Goal: Check status: Check status

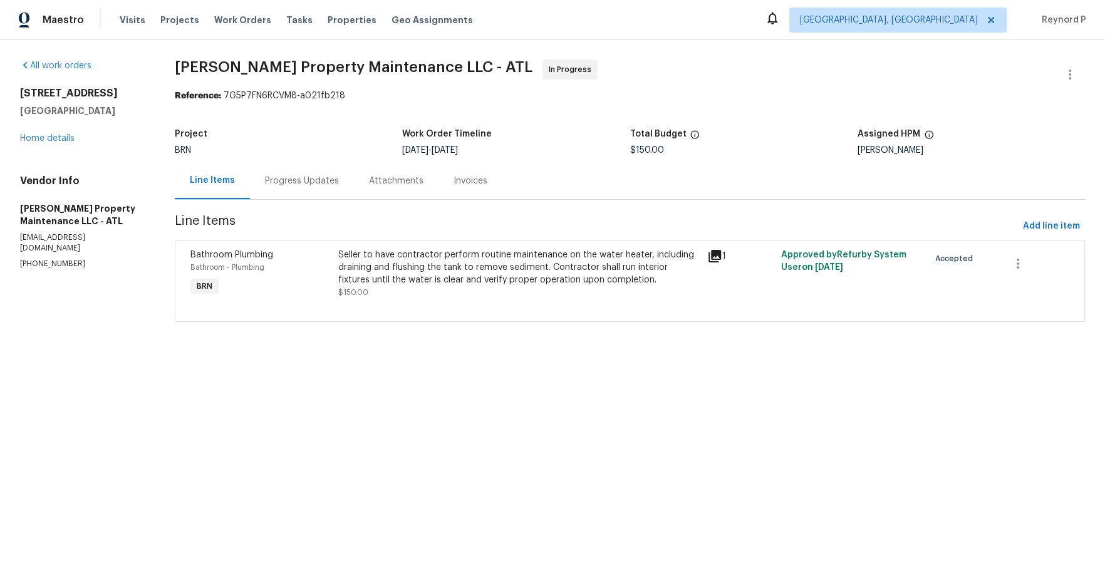
click at [311, 175] on div "Progress Updates" at bounding box center [302, 180] width 104 height 37
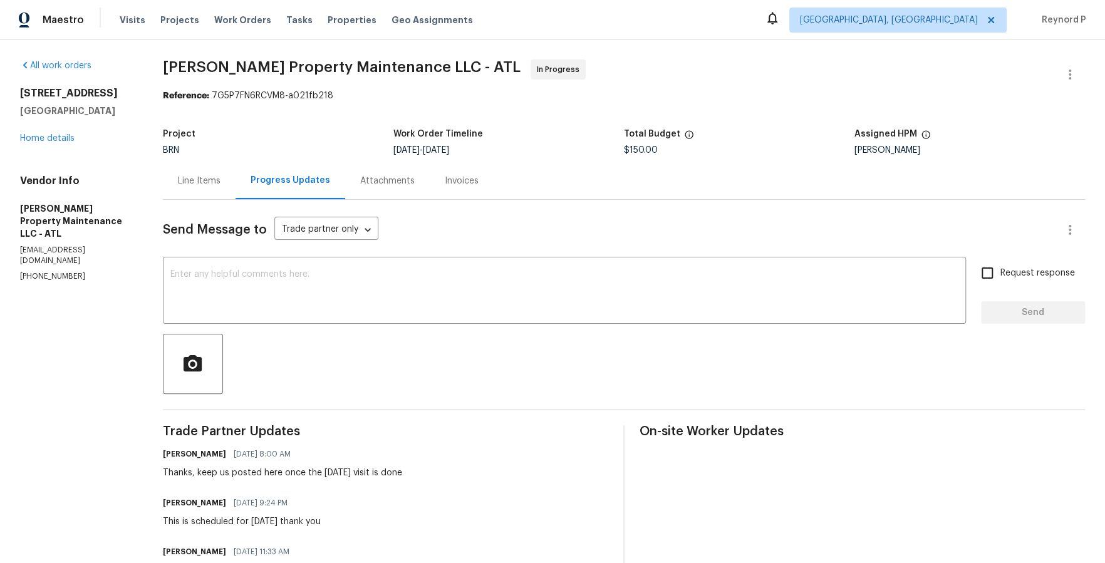
scroll to position [87, 0]
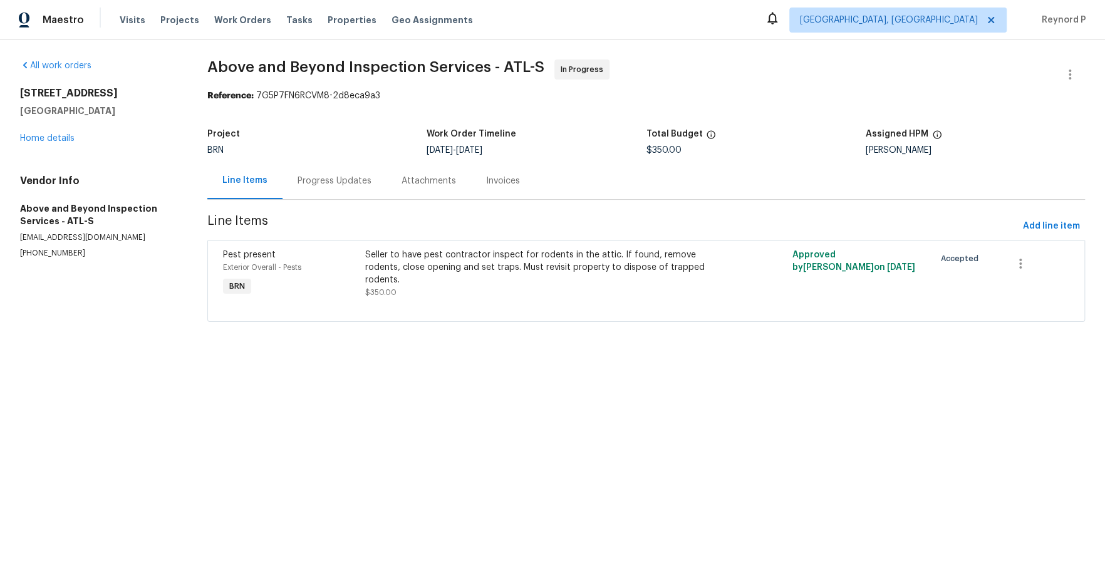
click at [340, 180] on div "Progress Updates" at bounding box center [335, 181] width 74 height 13
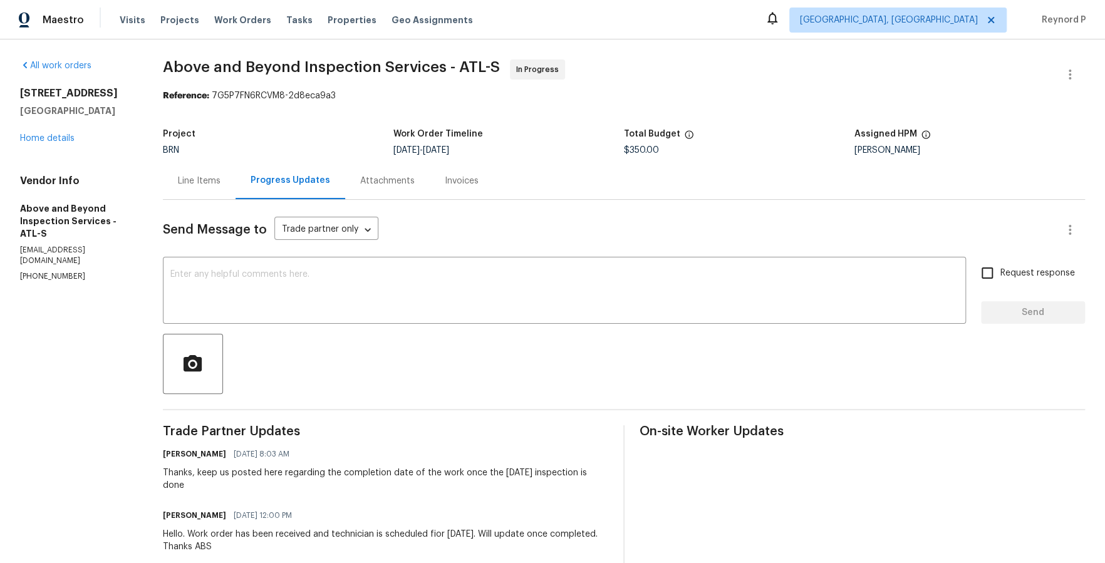
scroll to position [112, 0]
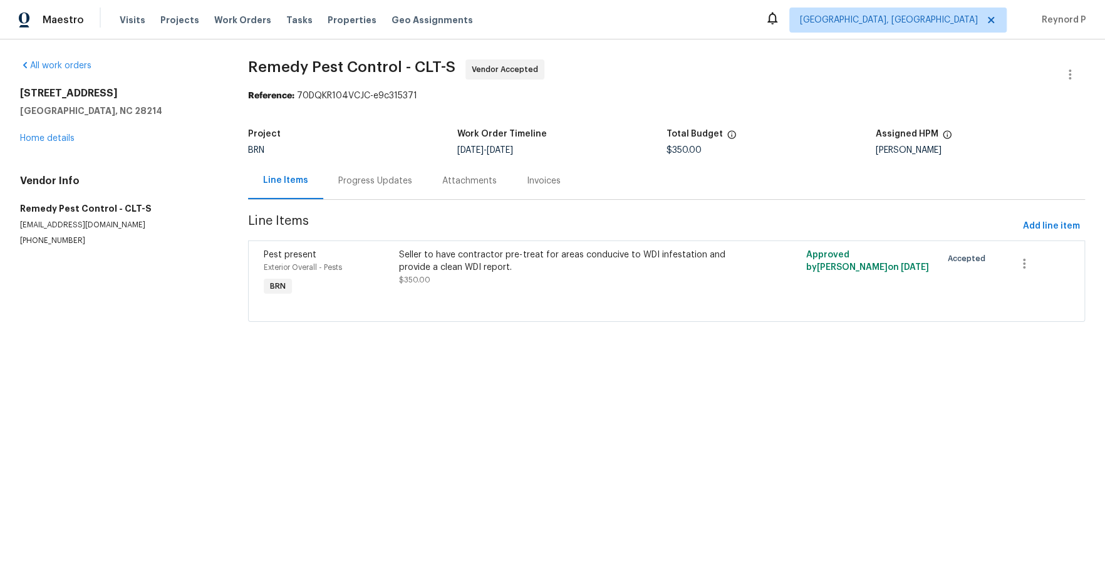
click at [366, 179] on div "Progress Updates" at bounding box center [375, 181] width 74 height 13
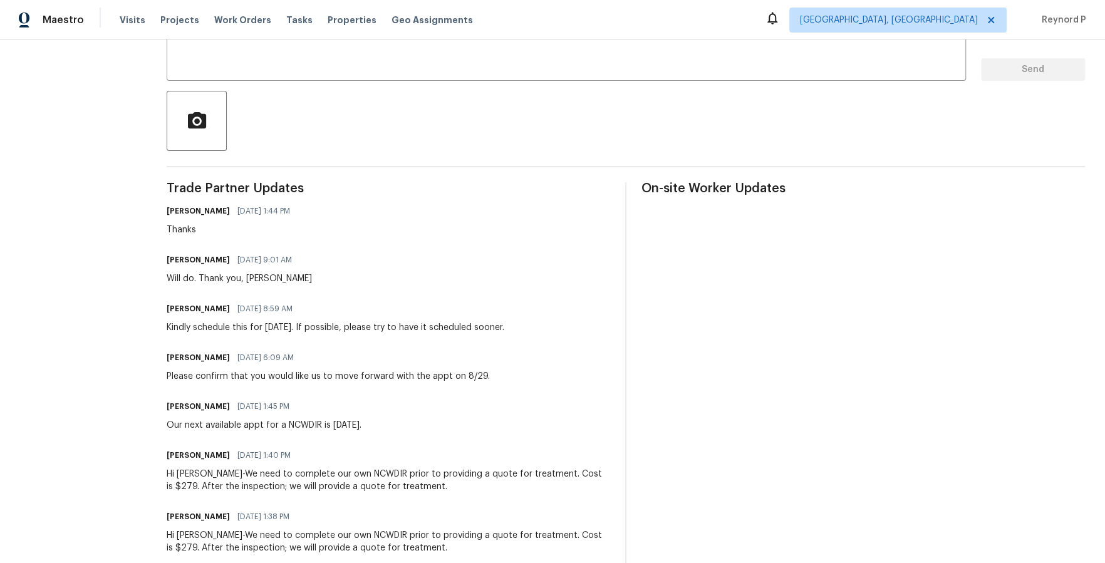
scroll to position [224, 0]
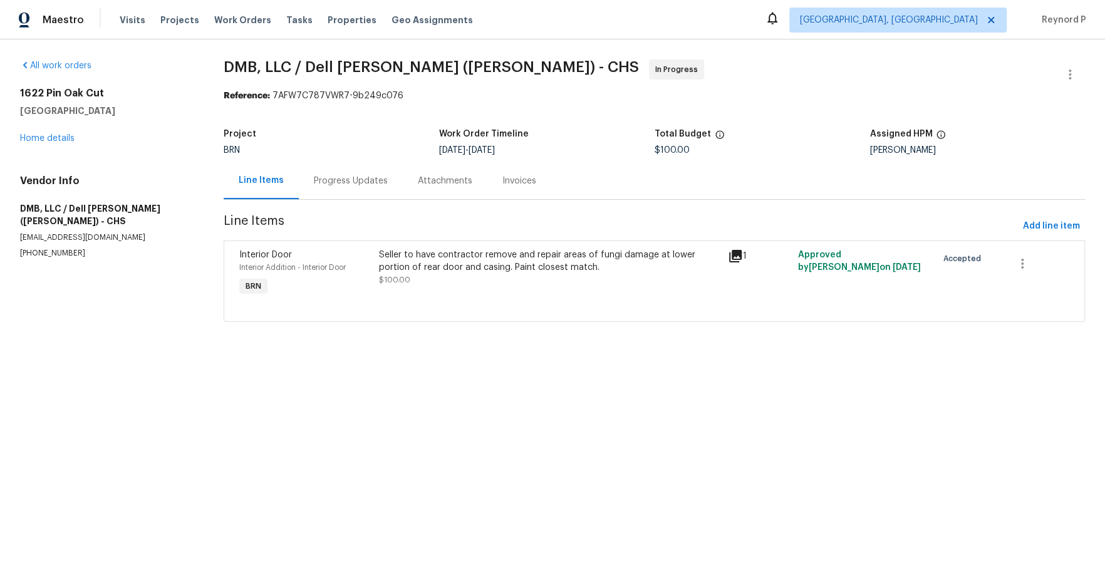
click at [348, 185] on div "Progress Updates" at bounding box center [351, 181] width 74 height 13
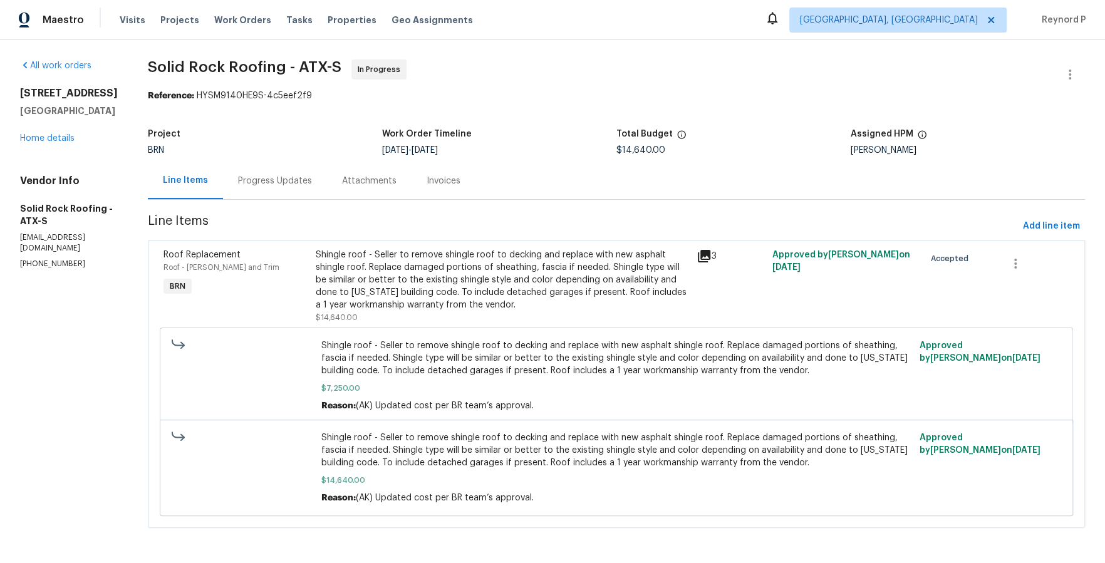
scroll to position [3, 0]
click at [293, 180] on div "Progress Updates" at bounding box center [275, 181] width 74 height 13
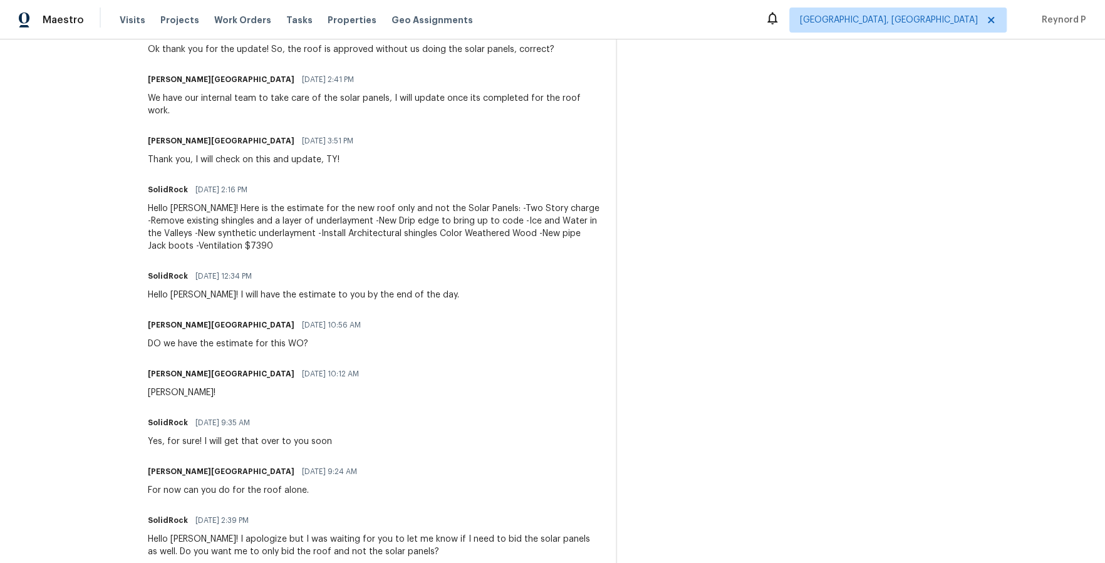
scroll to position [1290, 0]
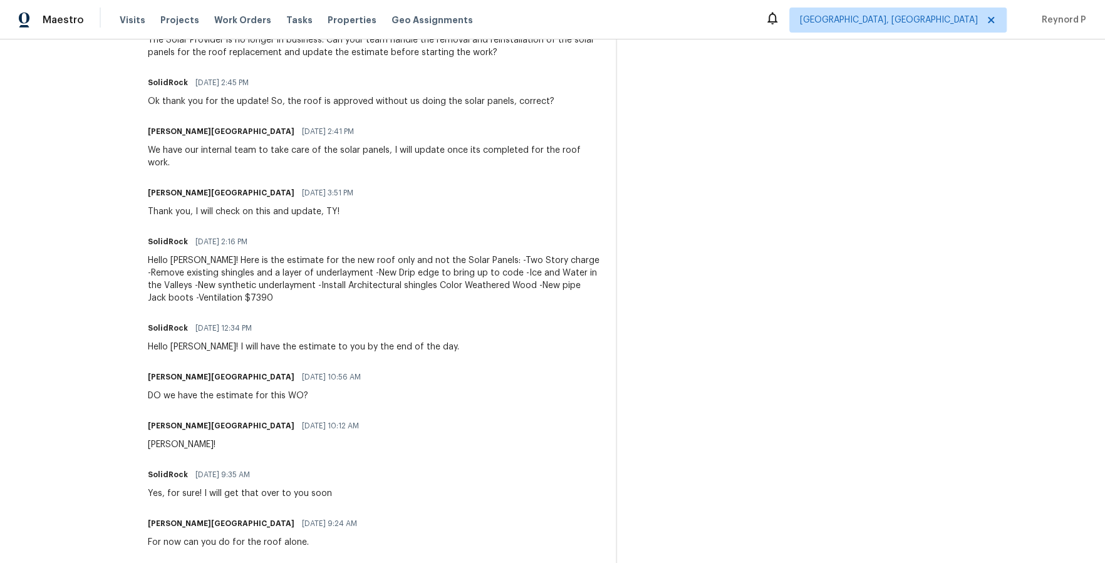
click at [315, 254] on div "Hello Isabel! Here is the estimate for the new roof only and not the Solar Pane…" at bounding box center [374, 279] width 453 height 50
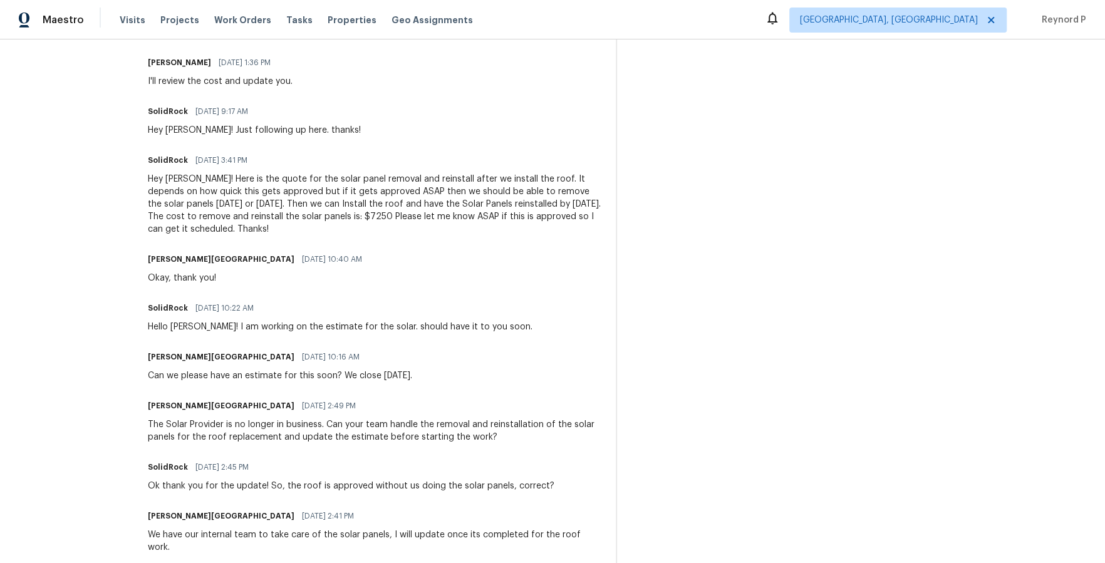
scroll to position [882, 0]
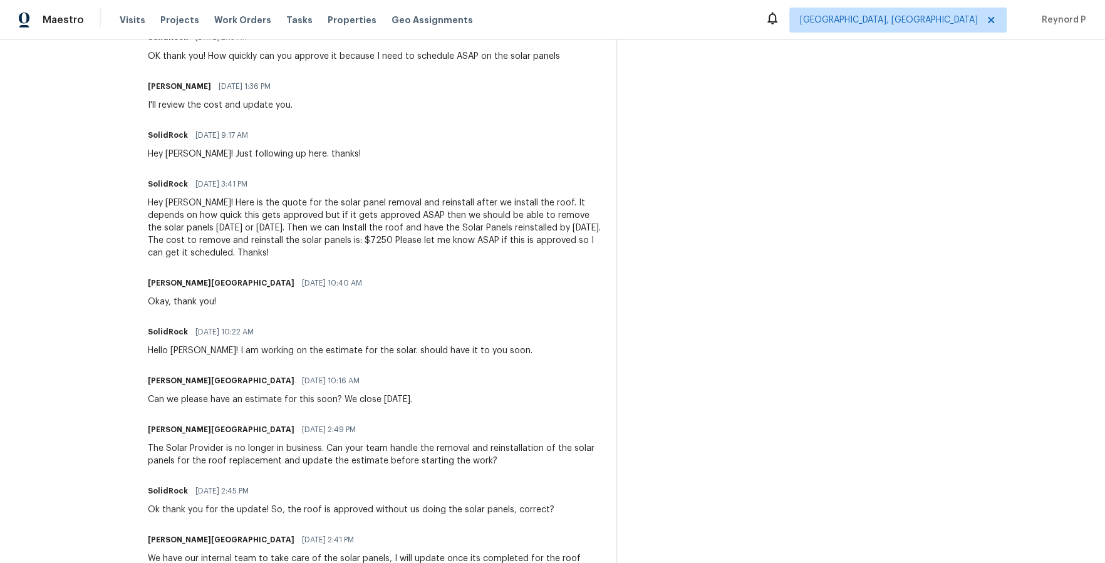
click at [353, 244] on div "Hey Isabel! Here is the quote for the solar panel removal and reinstall after w…" at bounding box center [374, 228] width 453 height 63
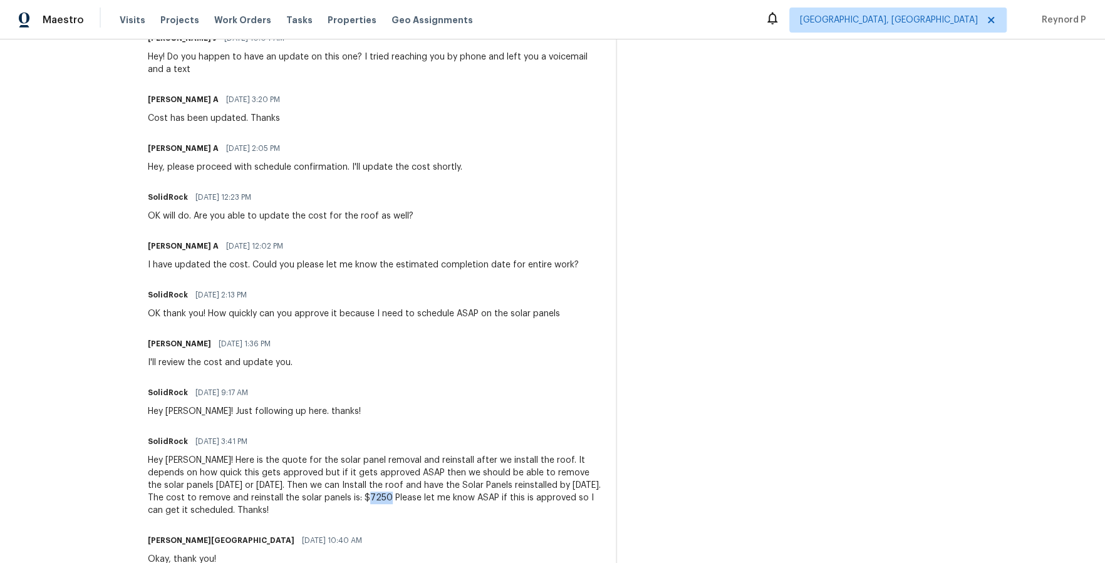
scroll to position [624, 0]
click at [368, 472] on div "Hey Isabel! Here is the quote for the solar panel removal and reinstall after w…" at bounding box center [374, 486] width 453 height 63
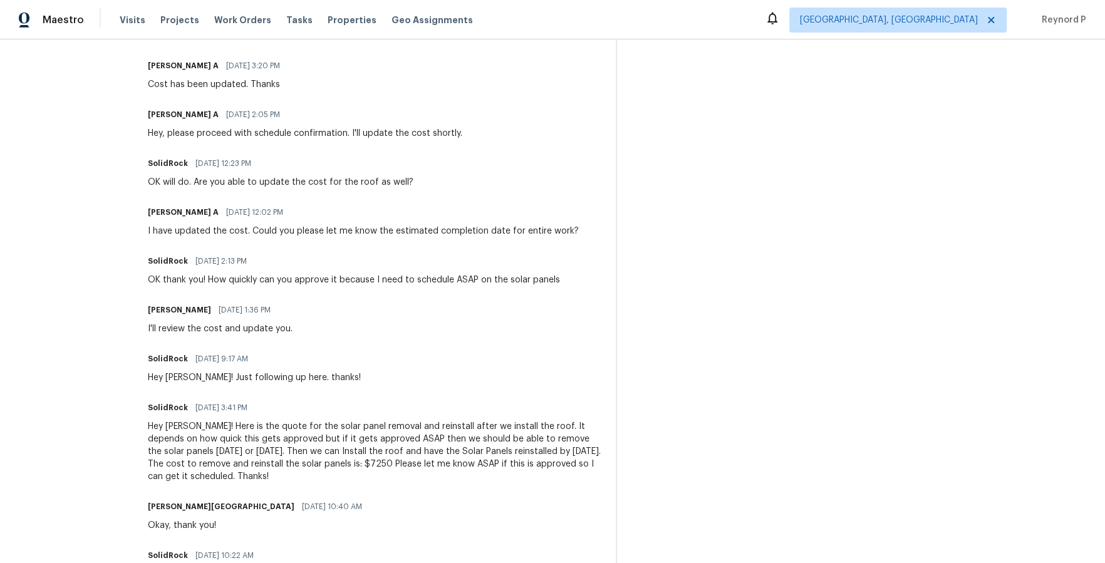
scroll to position [668, 0]
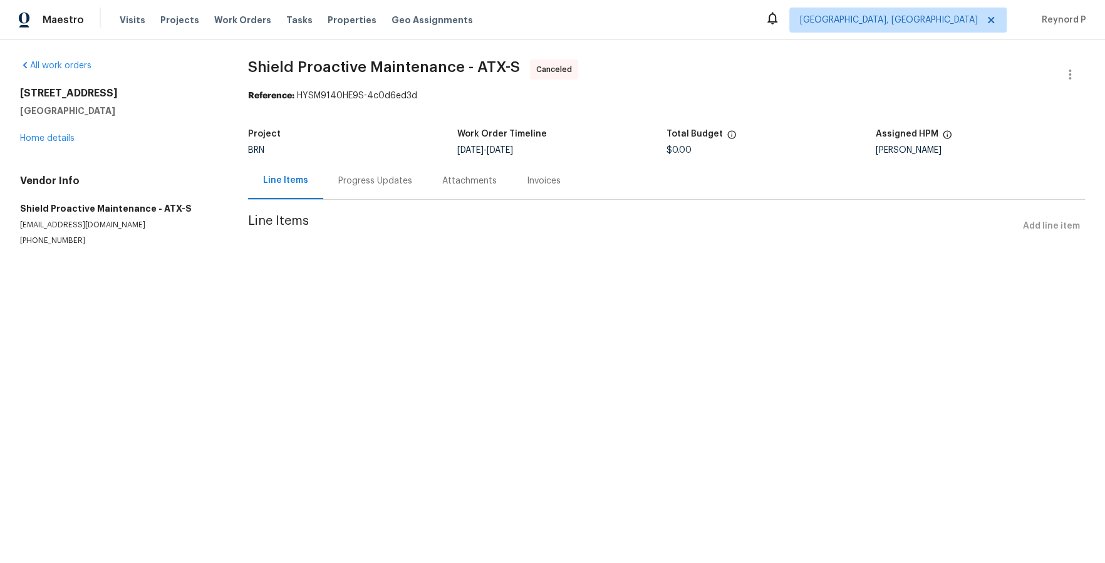
click at [389, 189] on div "Progress Updates" at bounding box center [375, 180] width 104 height 37
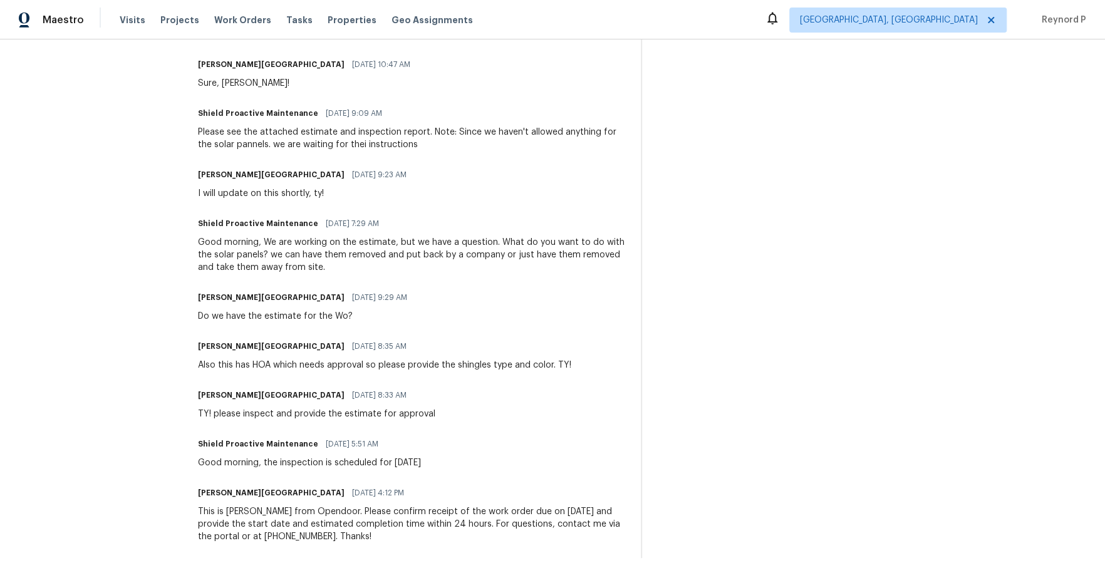
scroll to position [917, 0]
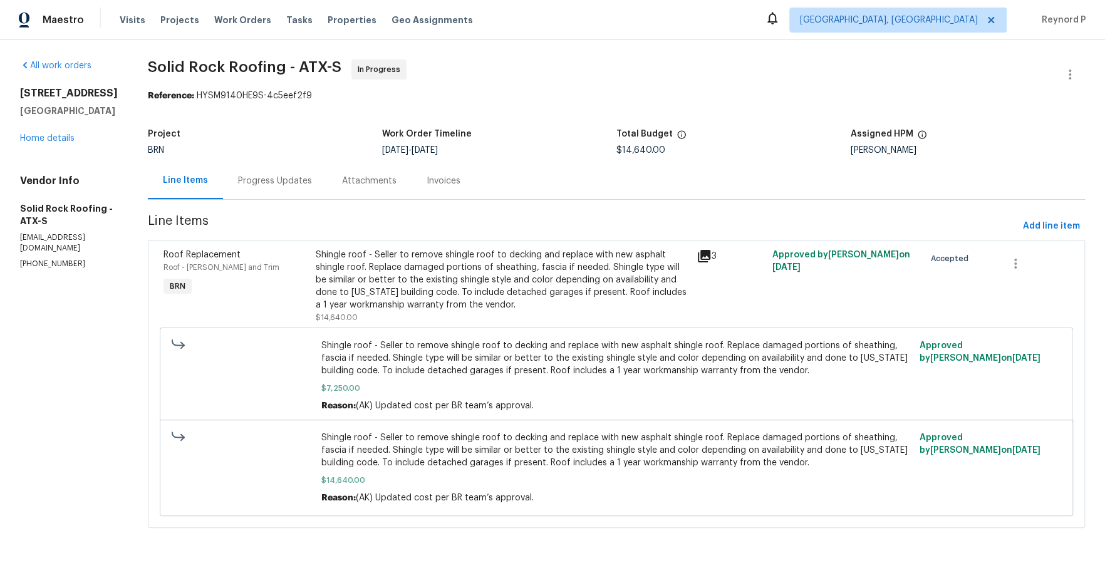
click at [271, 178] on div "Progress Updates" at bounding box center [275, 181] width 74 height 13
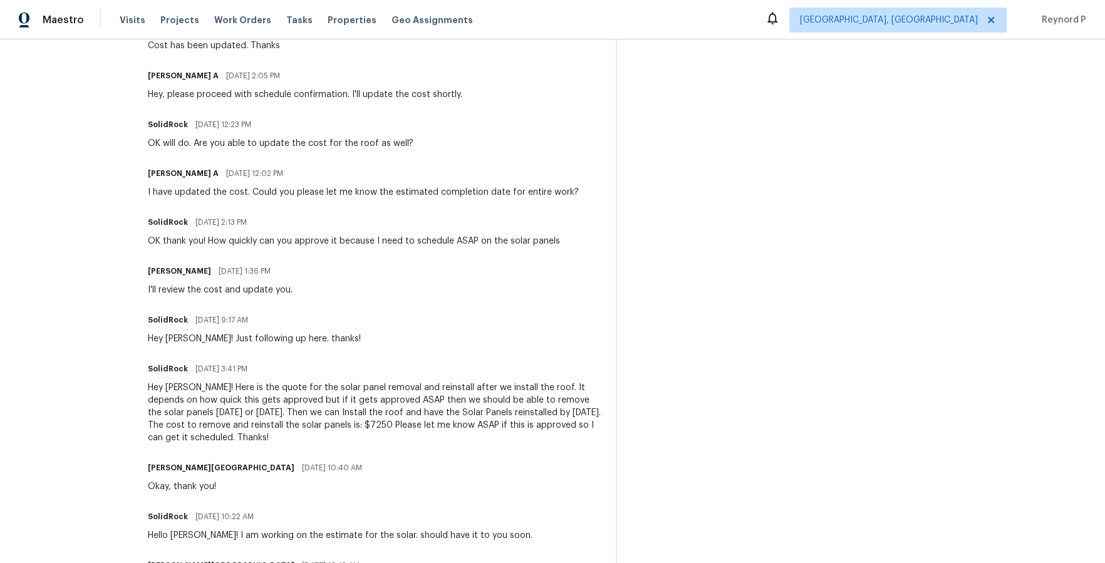
scroll to position [698, 0]
click at [81, 214] on section "All work orders 5405 Daimler Dr Austin, TX 78744 Home details Vendor Info Solid…" at bounding box center [69, 461] width 98 height 2200
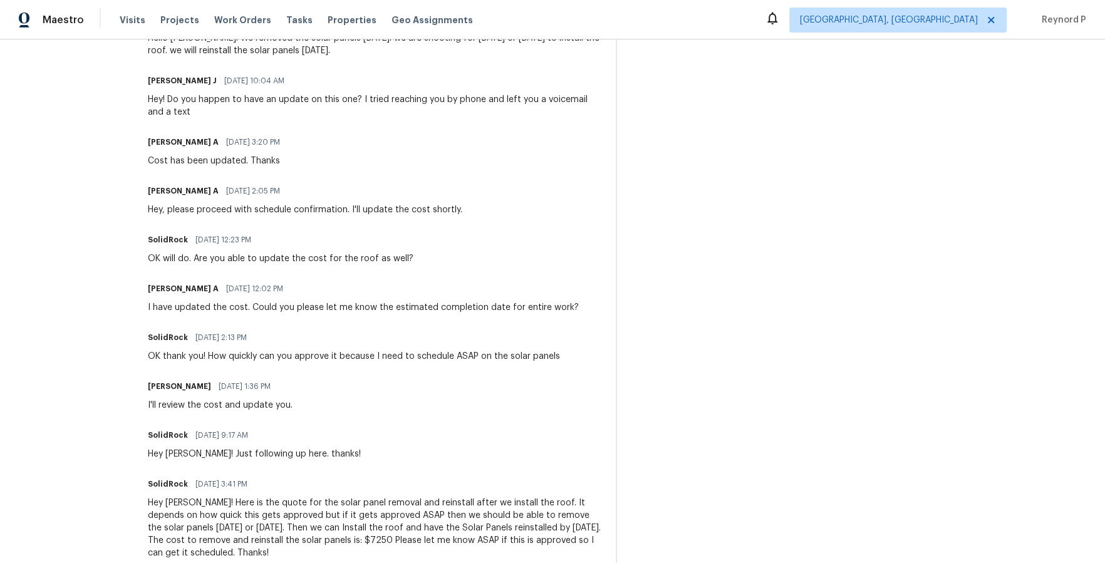
scroll to position [639, 0]
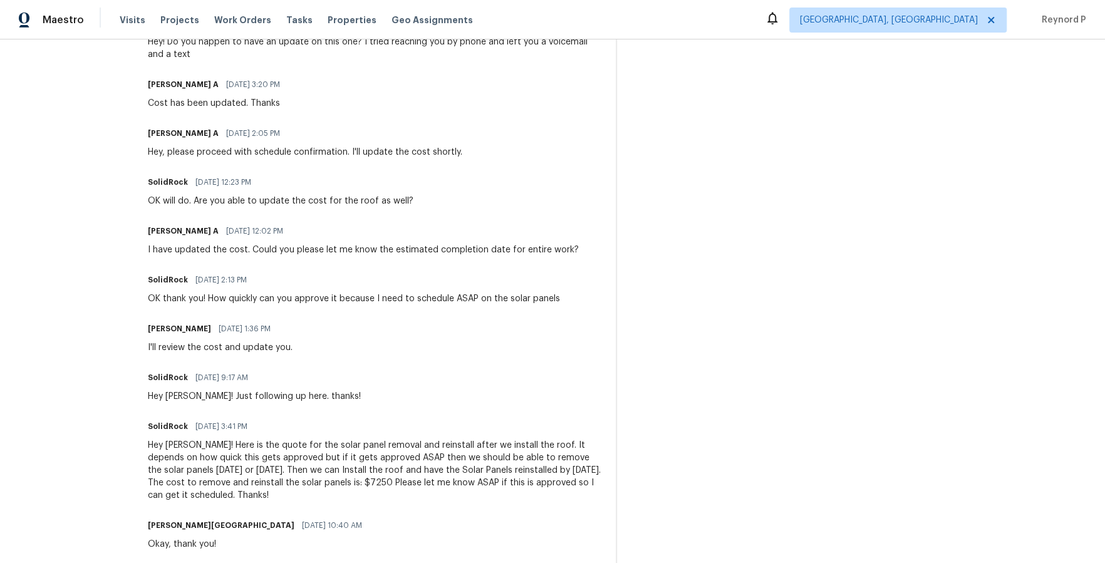
click at [444, 244] on div "I have updated the cost. Could you please let me know the estimated completion …" at bounding box center [363, 250] width 431 height 13
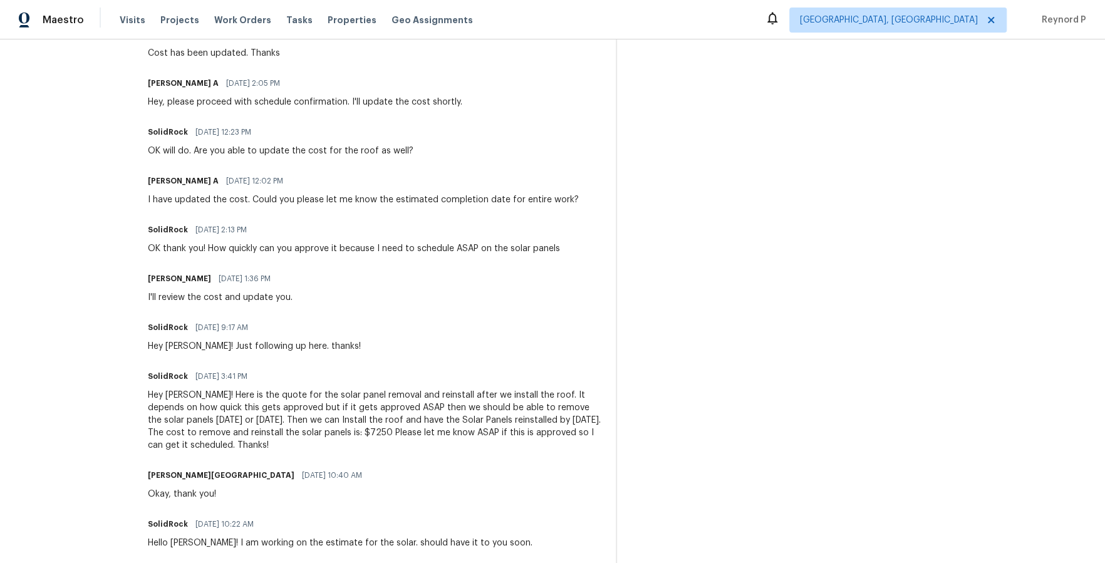
scroll to position [698, 0]
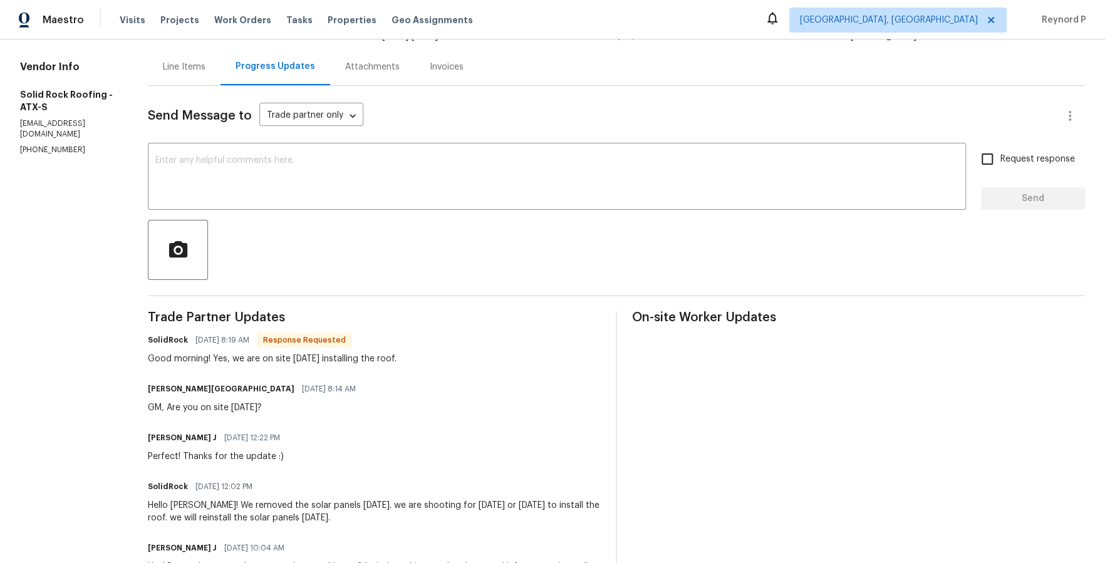
click at [189, 66] on div "Line Items" at bounding box center [184, 67] width 43 height 13
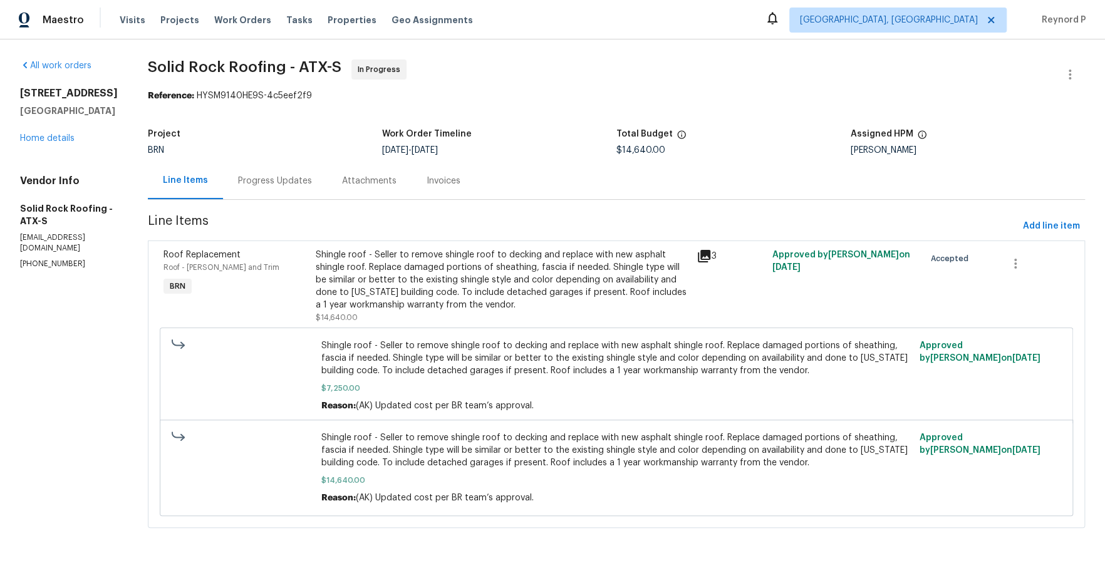
click at [278, 175] on div "Progress Updates" at bounding box center [275, 181] width 74 height 13
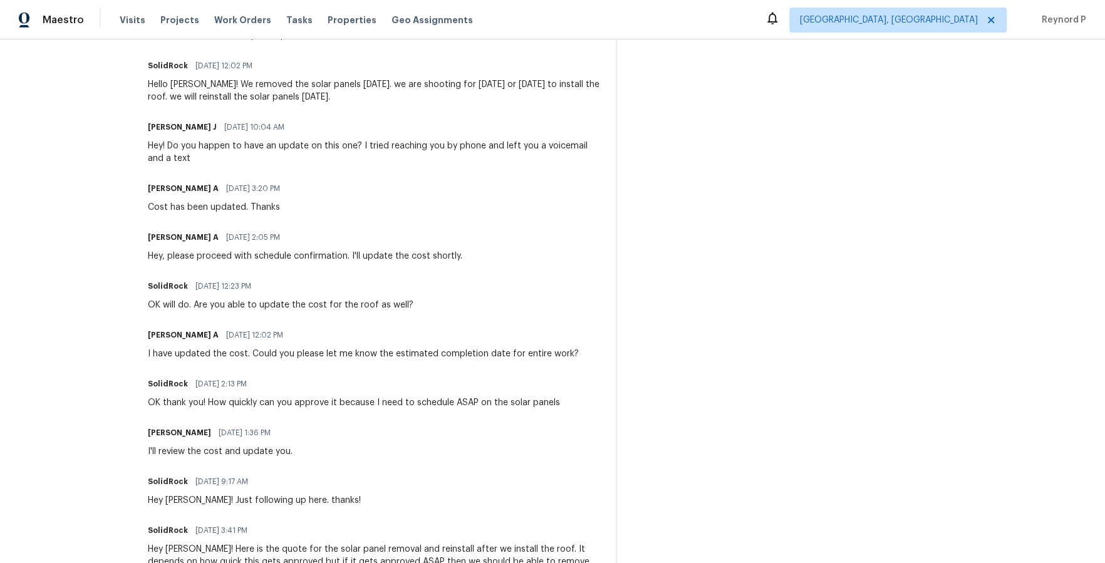
scroll to position [536, 0]
click at [306, 404] on div "OK thank you! How quickly can you approve it because I need to schedule ASAP on…" at bounding box center [354, 402] width 412 height 13
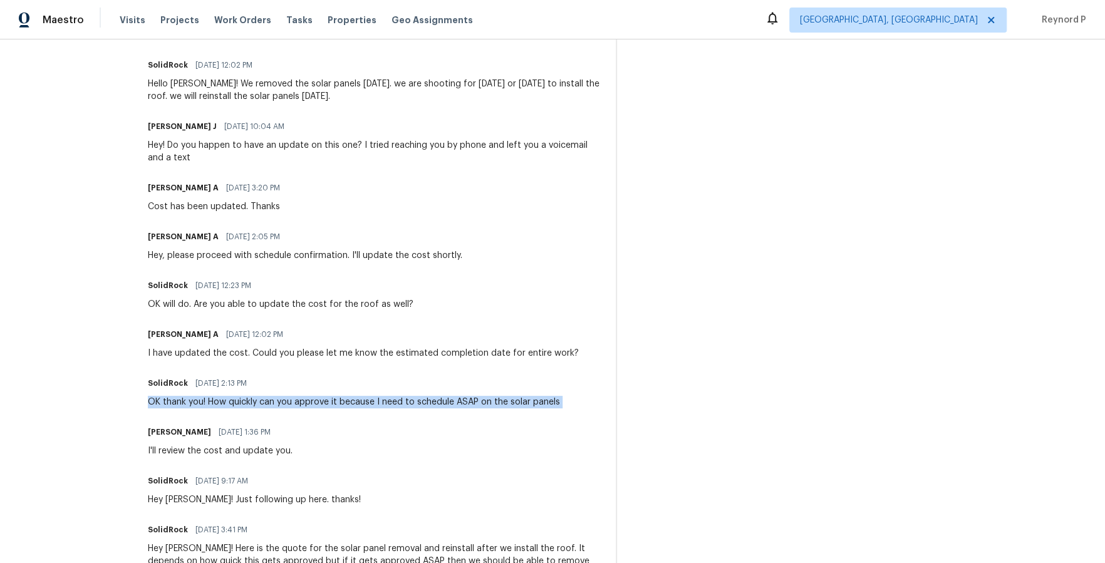
click at [306, 404] on div "OK thank you! How quickly can you approve it because I need to schedule ASAP on…" at bounding box center [354, 402] width 412 height 13
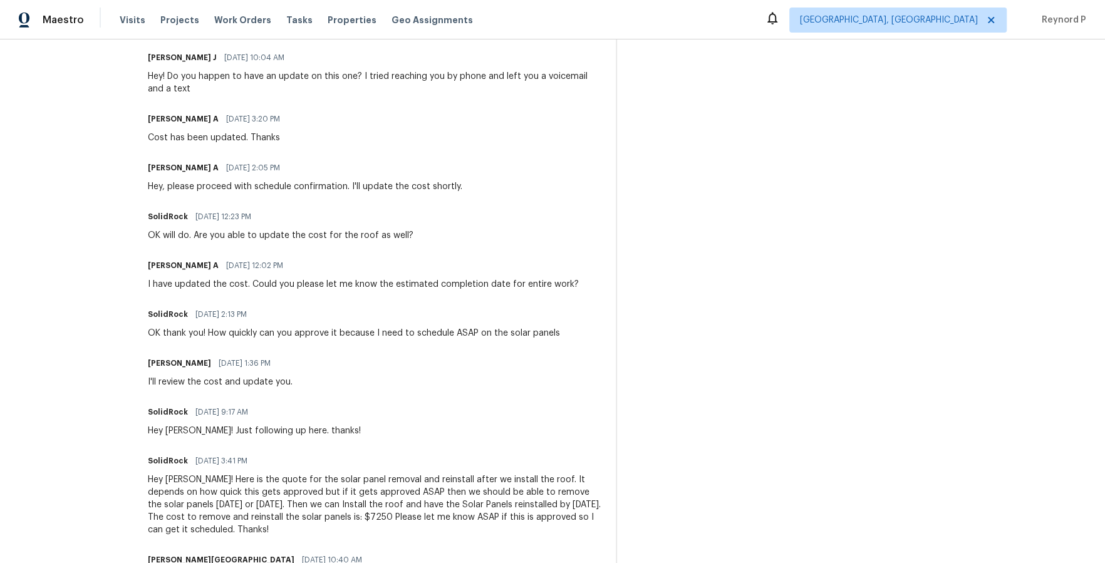
scroll to position [671, 0]
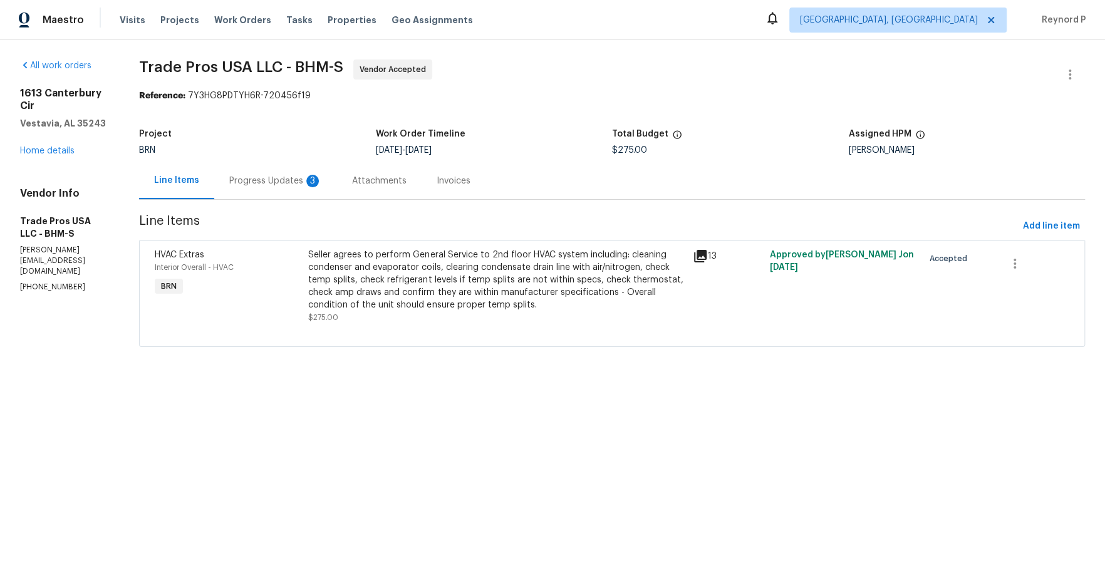
click at [264, 182] on div "Progress Updates 3" at bounding box center [275, 181] width 93 height 13
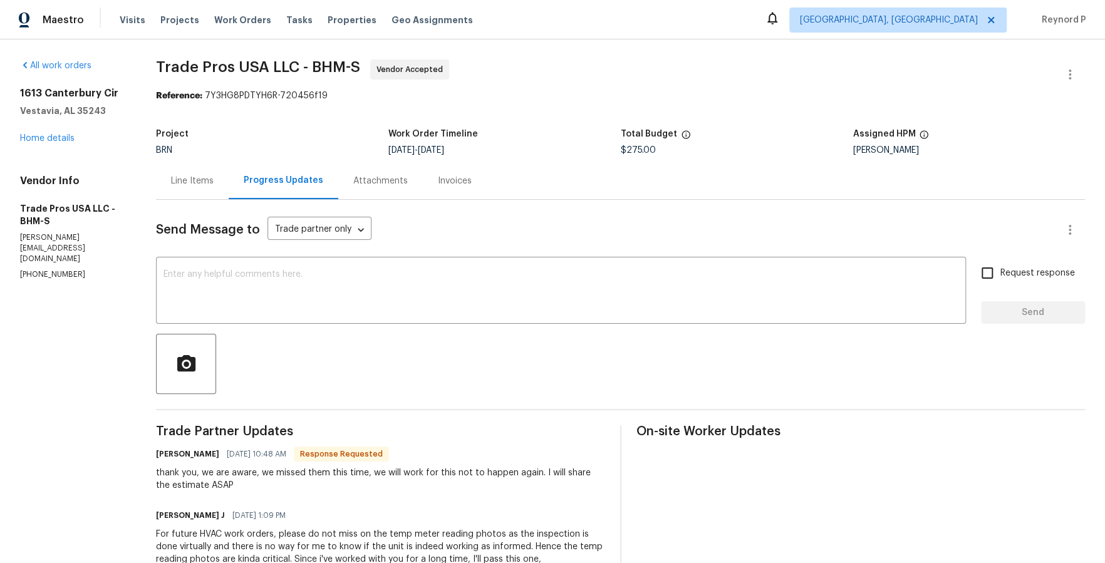
click at [189, 182] on div "Line Items" at bounding box center [192, 181] width 43 height 13
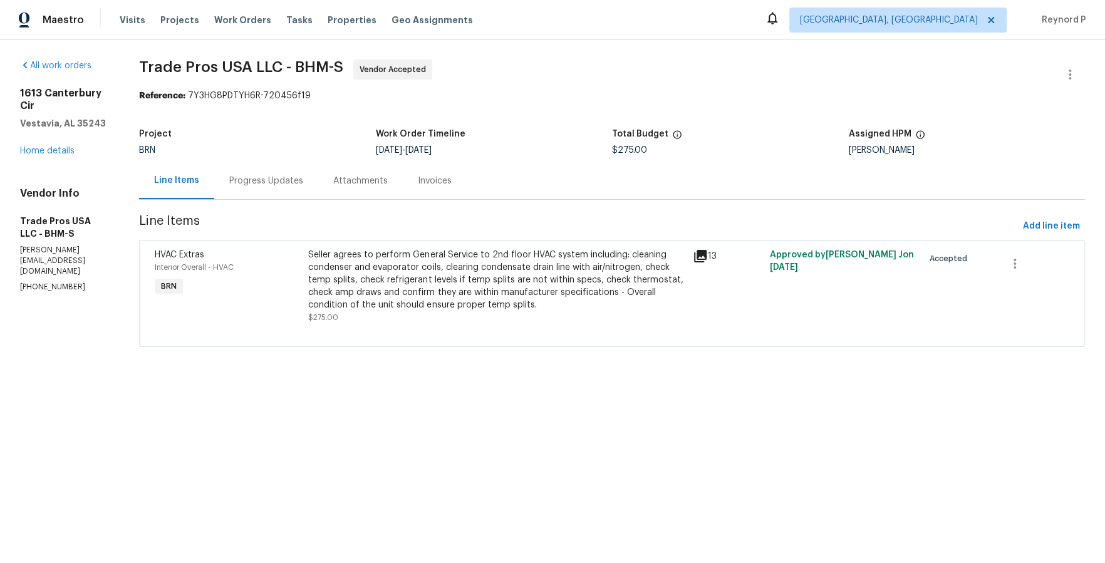
click at [459, 279] on div "Seller agrees to perform General Service to 2nd floor HVAC system including: cl…" at bounding box center [496, 280] width 377 height 63
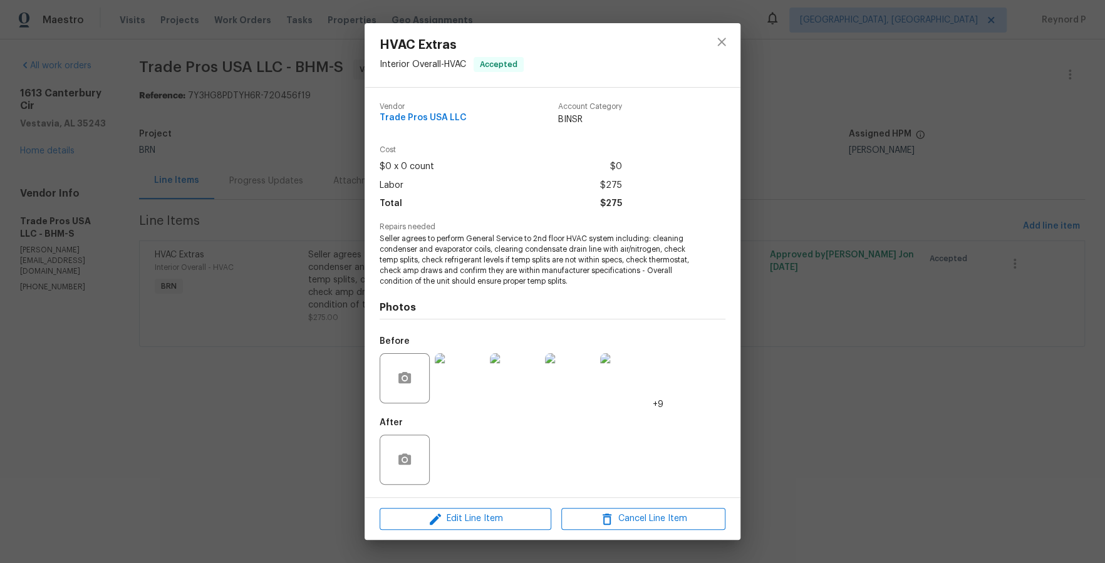
click at [316, 432] on div "HVAC Extras Interior Overall - HVAC Accepted Vendor Trade Pros USA LLC Account …" at bounding box center [552, 281] width 1105 height 563
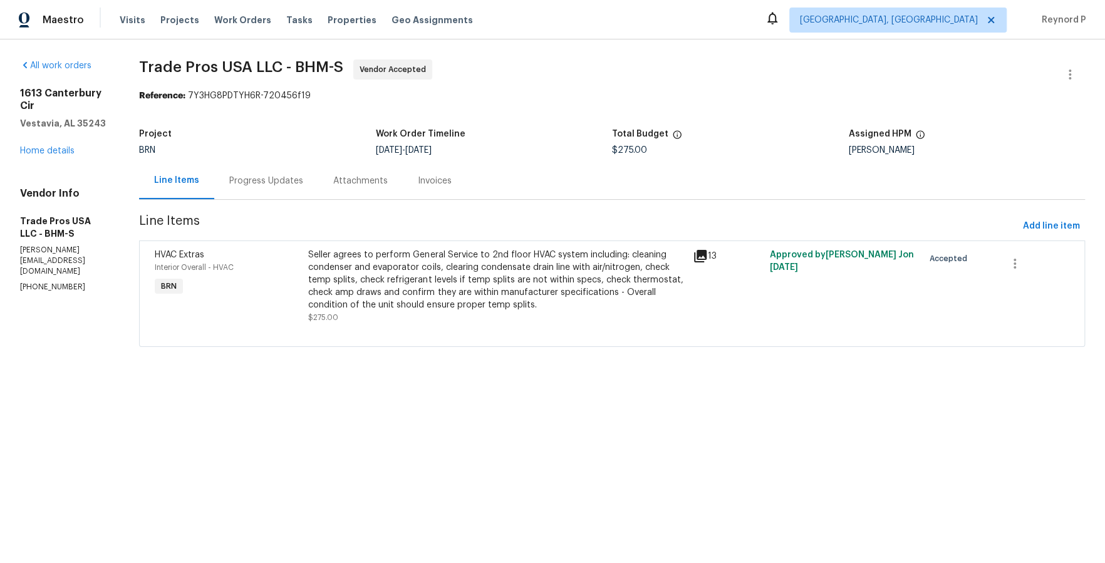
click at [490, 60] on span "Trade Pros USA LLC - BHM-S Vendor Accepted" at bounding box center [597, 75] width 916 height 30
click at [245, 172] on div "Progress Updates" at bounding box center [266, 180] width 104 height 37
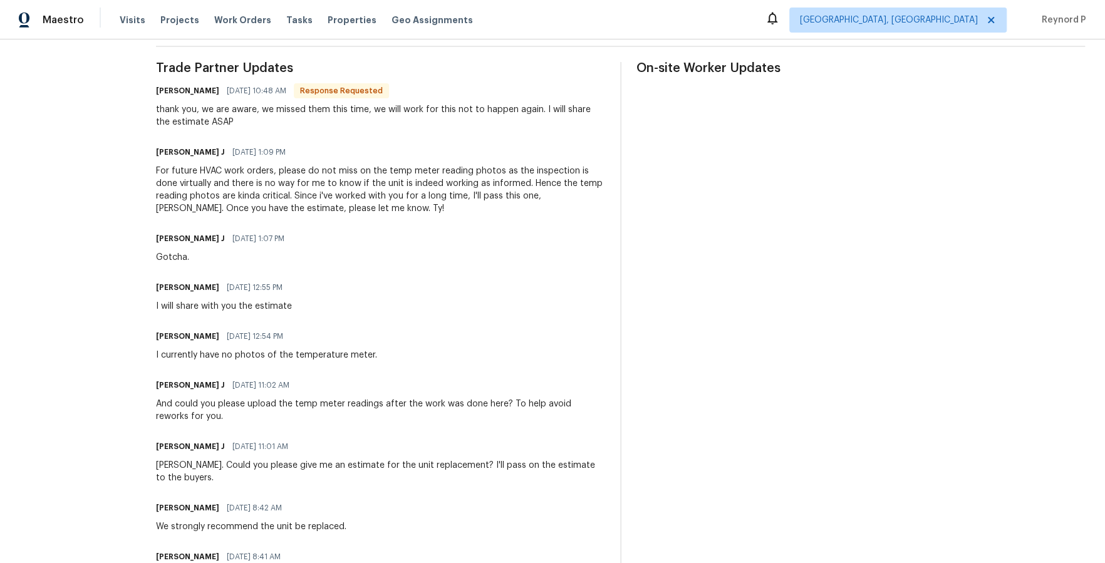
scroll to position [337, 0]
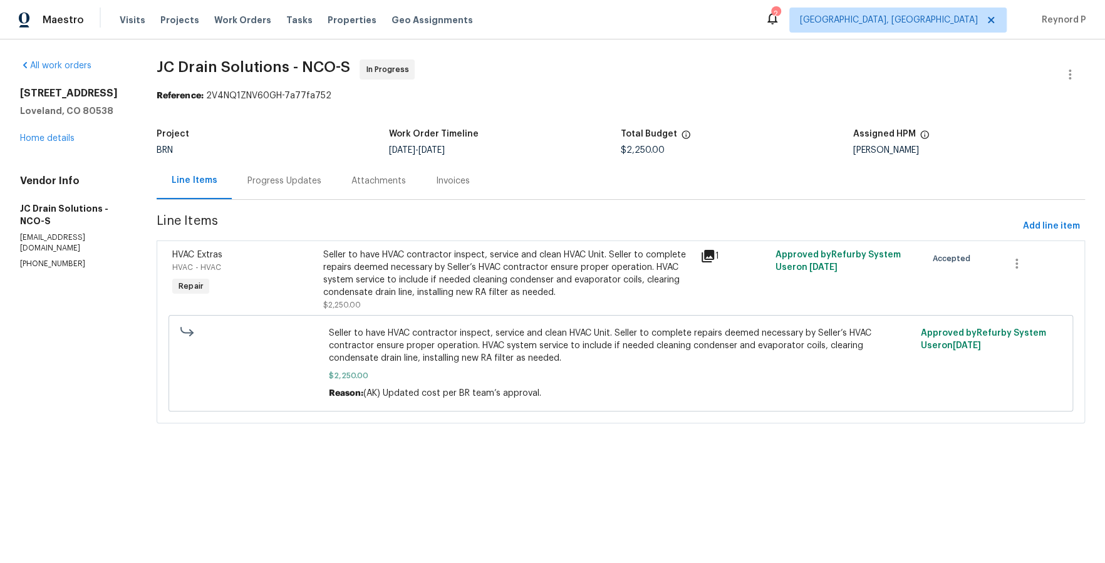
click at [290, 180] on div "Progress Updates" at bounding box center [284, 181] width 74 height 13
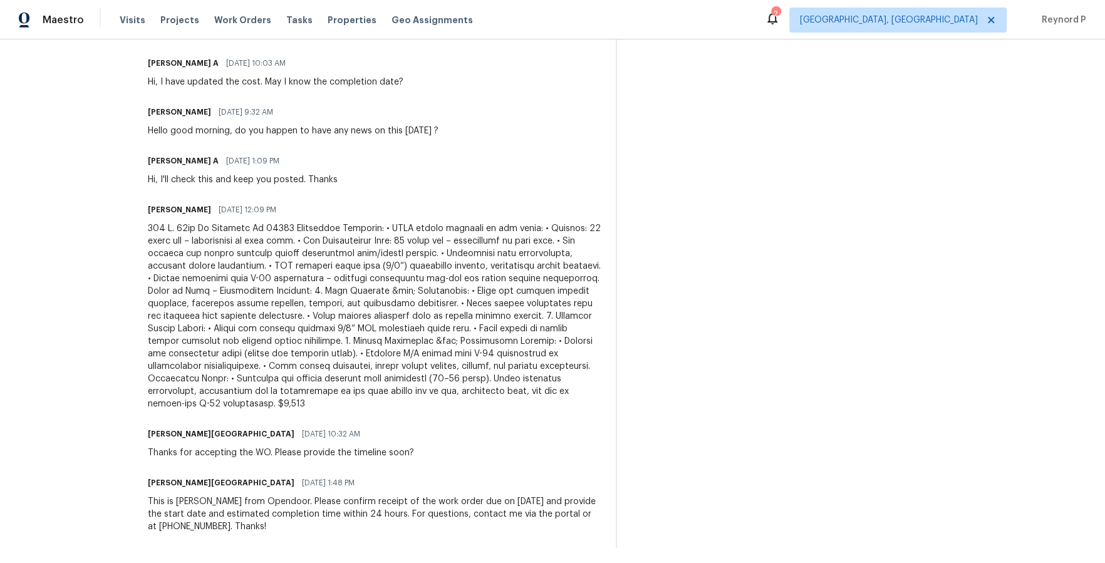
scroll to position [494, 0]
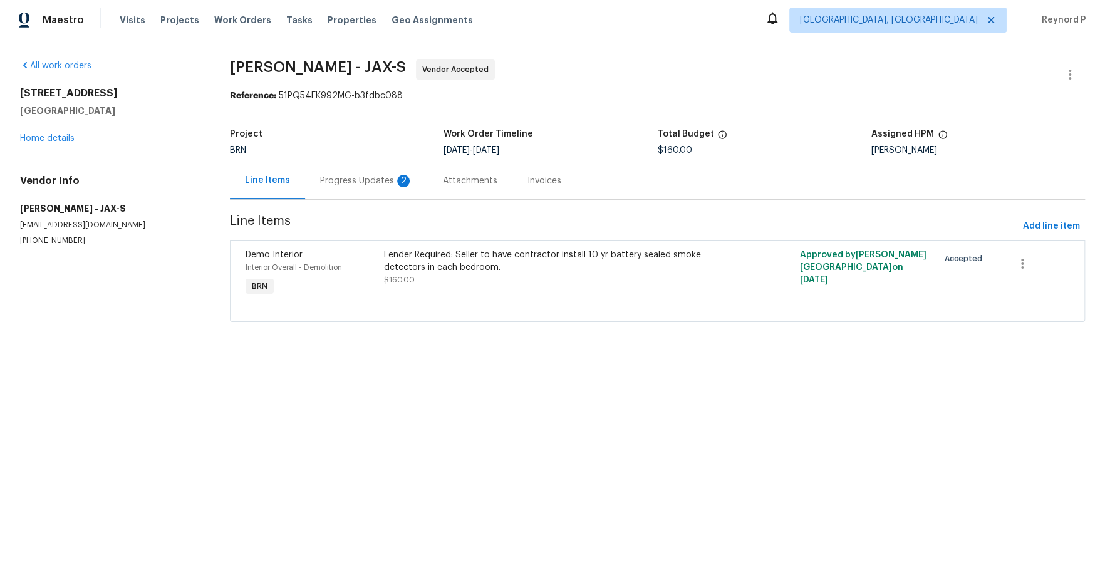
click at [370, 175] on div "Progress Updates 2" at bounding box center [366, 181] width 93 height 13
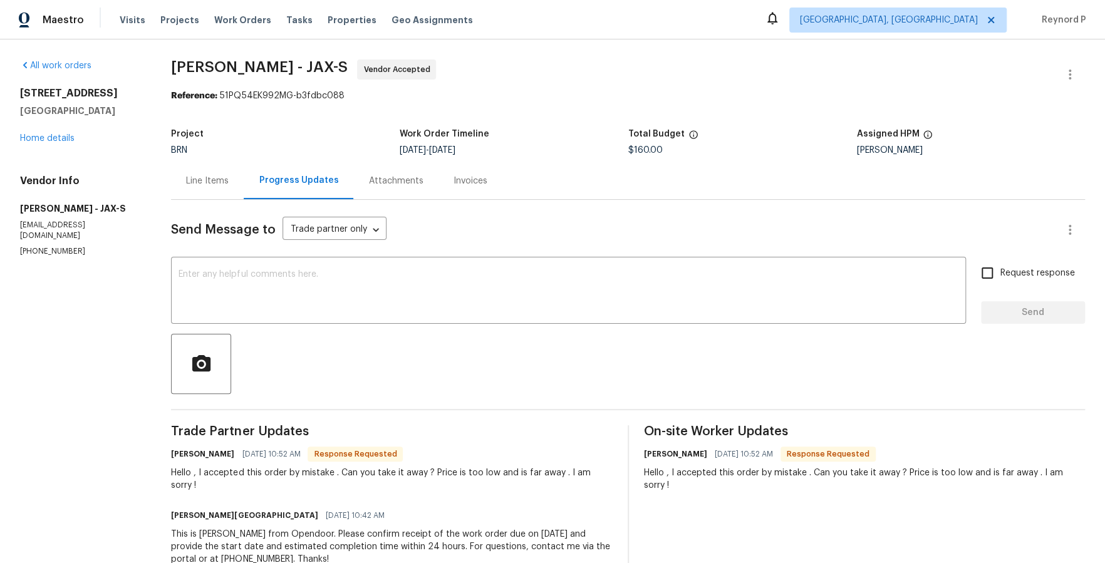
click at [229, 182] on div "Line Items" at bounding box center [207, 181] width 43 height 13
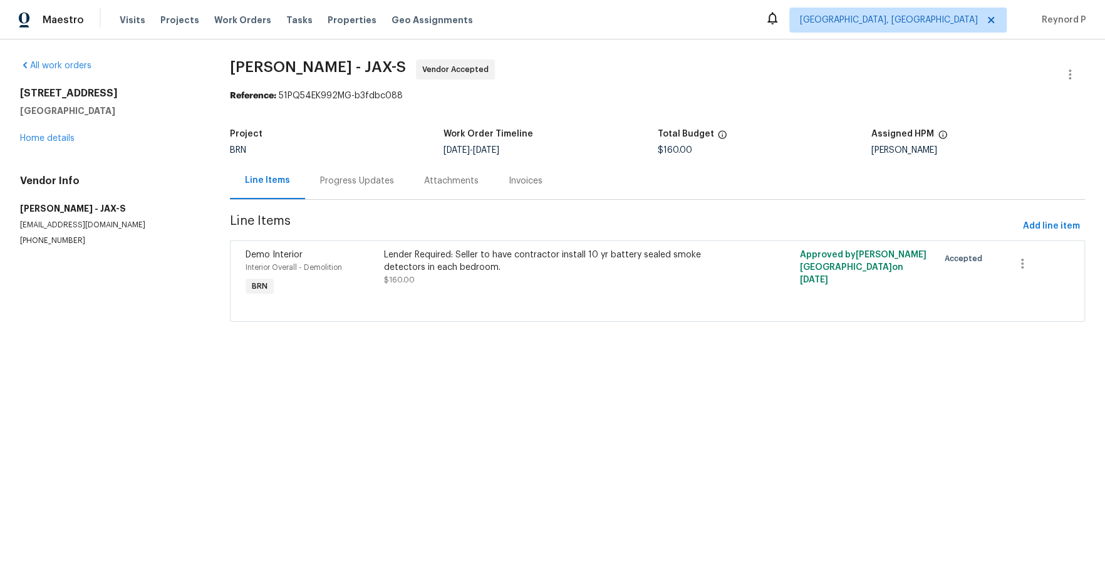
click at [610, 90] on div "Reference: 51PQ54EK992MG-b3fdbc088" at bounding box center [657, 96] width 855 height 13
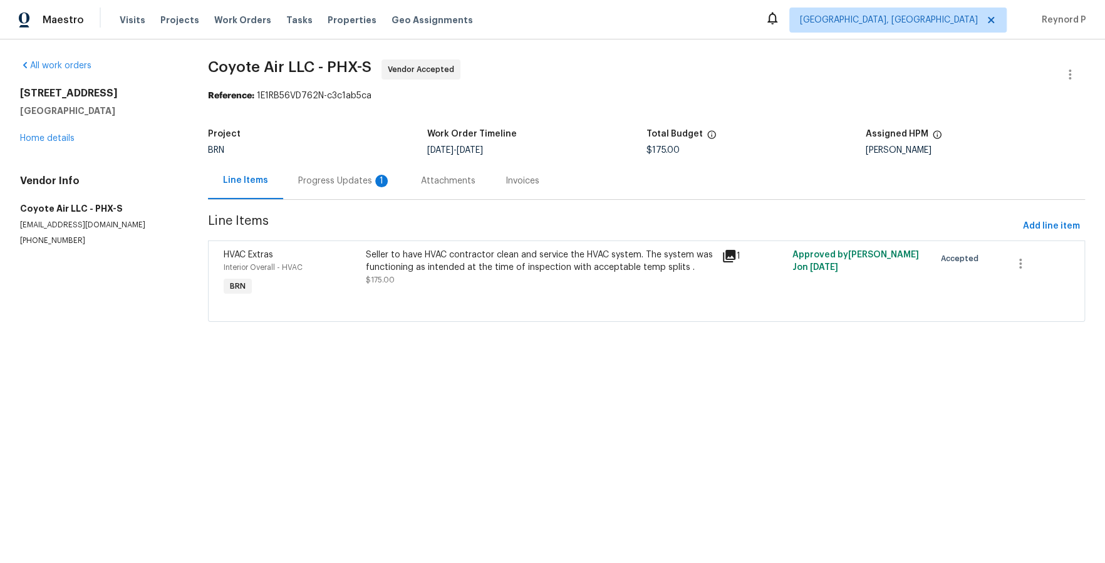
click at [330, 182] on div "Progress Updates 1" at bounding box center [344, 181] width 93 height 13
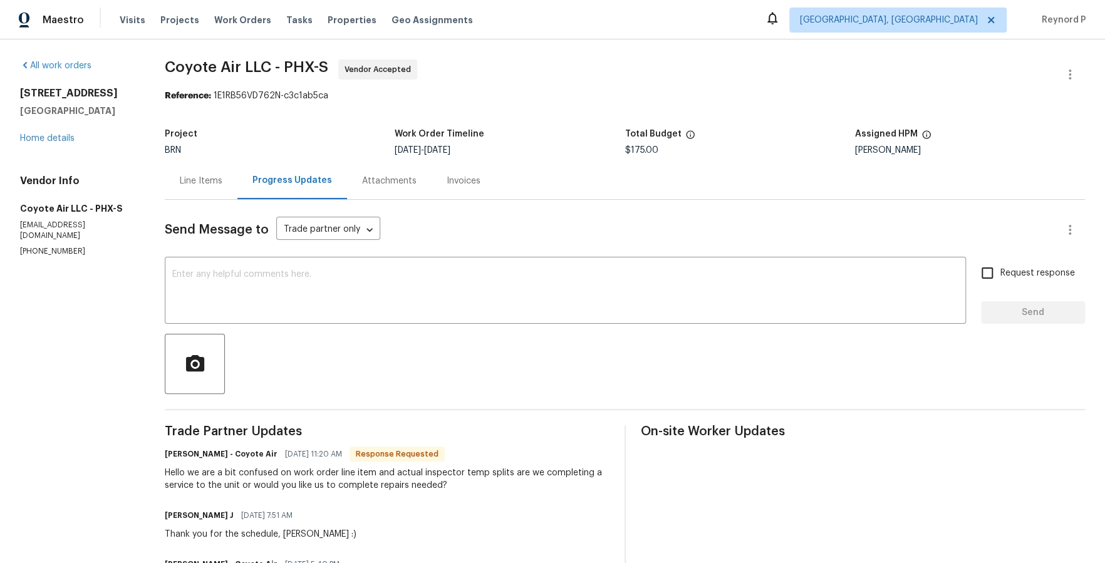
click at [195, 174] on div "Line Items" at bounding box center [201, 180] width 73 height 37
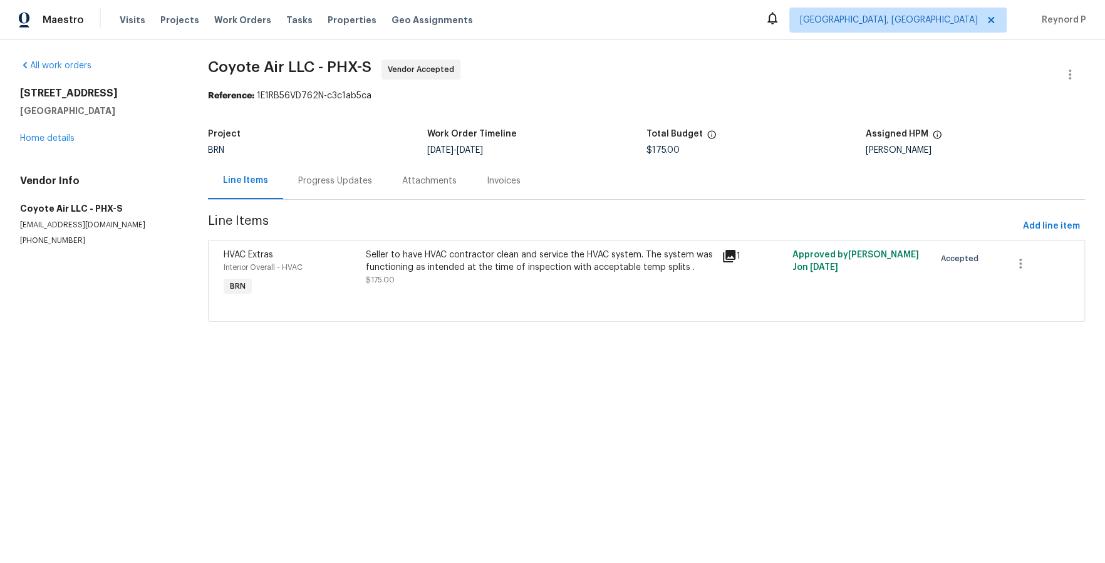
click at [344, 184] on div "Progress Updates" at bounding box center [335, 181] width 74 height 13
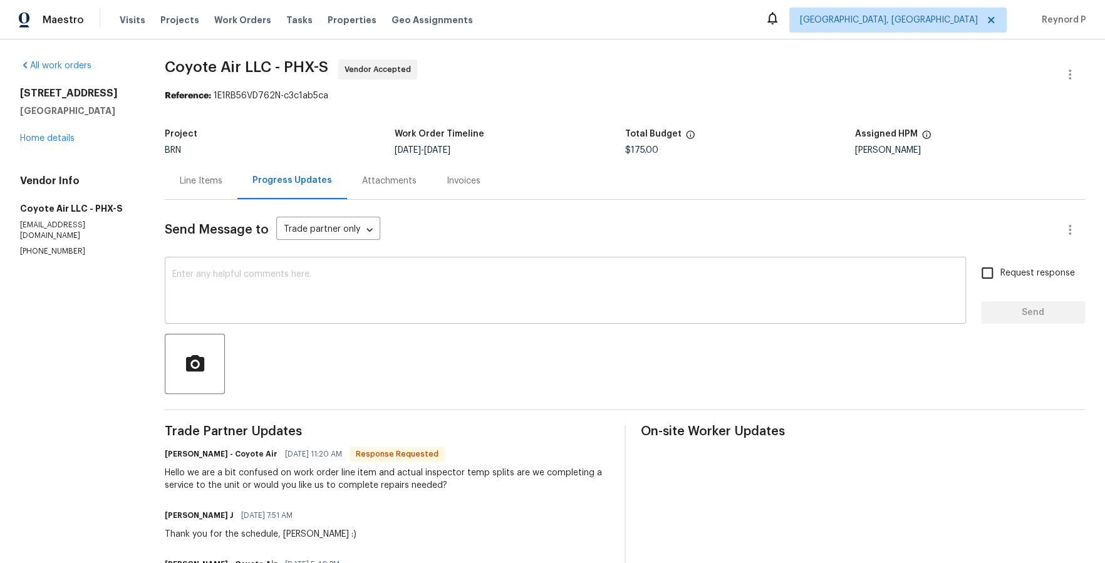
scroll to position [149, 0]
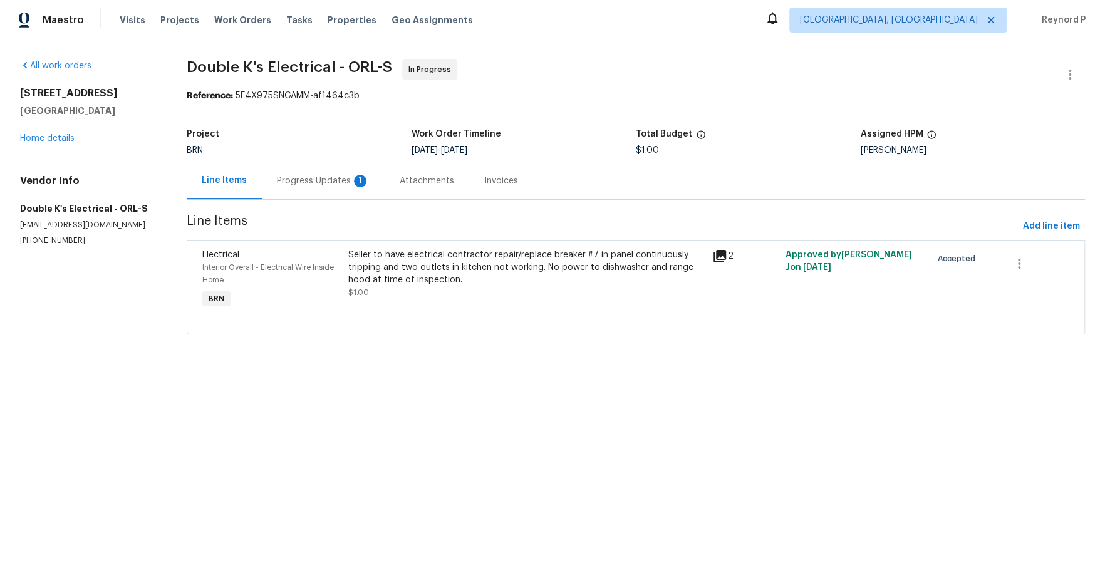
click at [323, 183] on div "Progress Updates 1" at bounding box center [323, 181] width 93 height 13
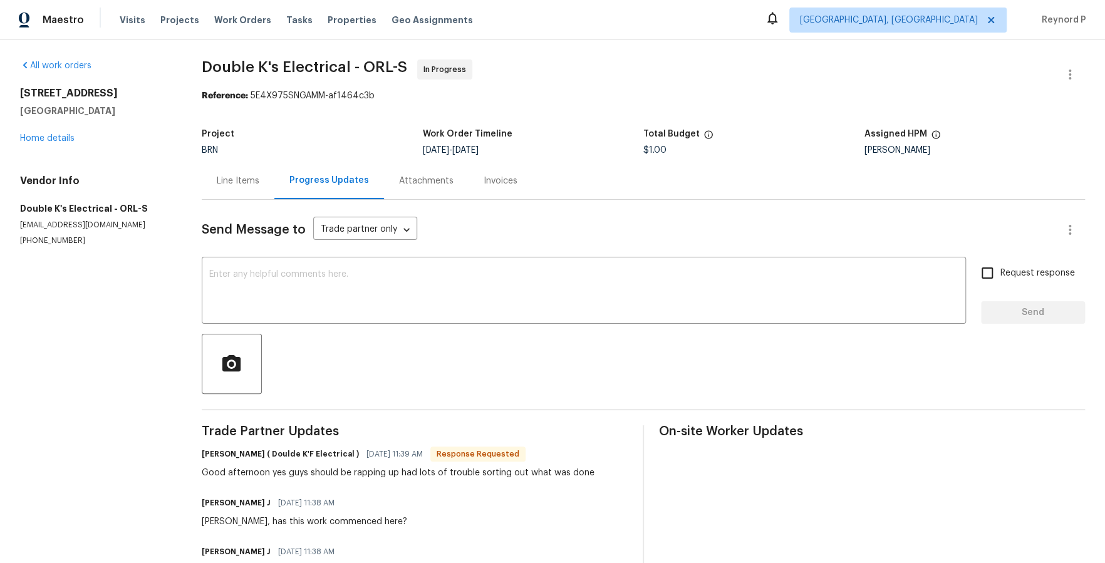
click at [258, 187] on div "Line Items" at bounding box center [238, 181] width 43 height 13
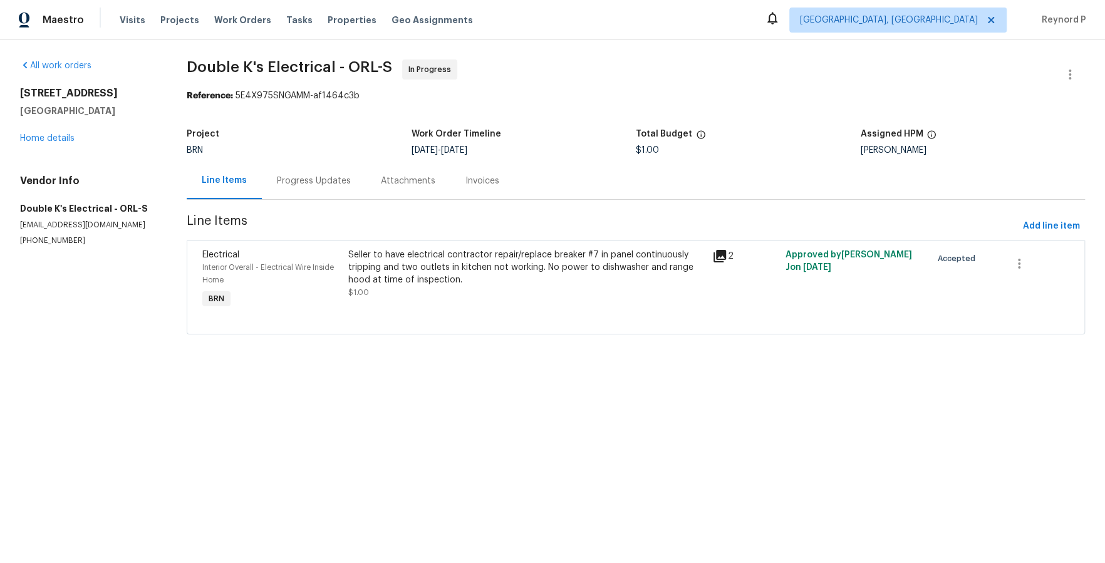
click at [401, 271] on div "Seller to have electrical contractor repair/replace breaker #7 in panel continu…" at bounding box center [526, 268] width 357 height 38
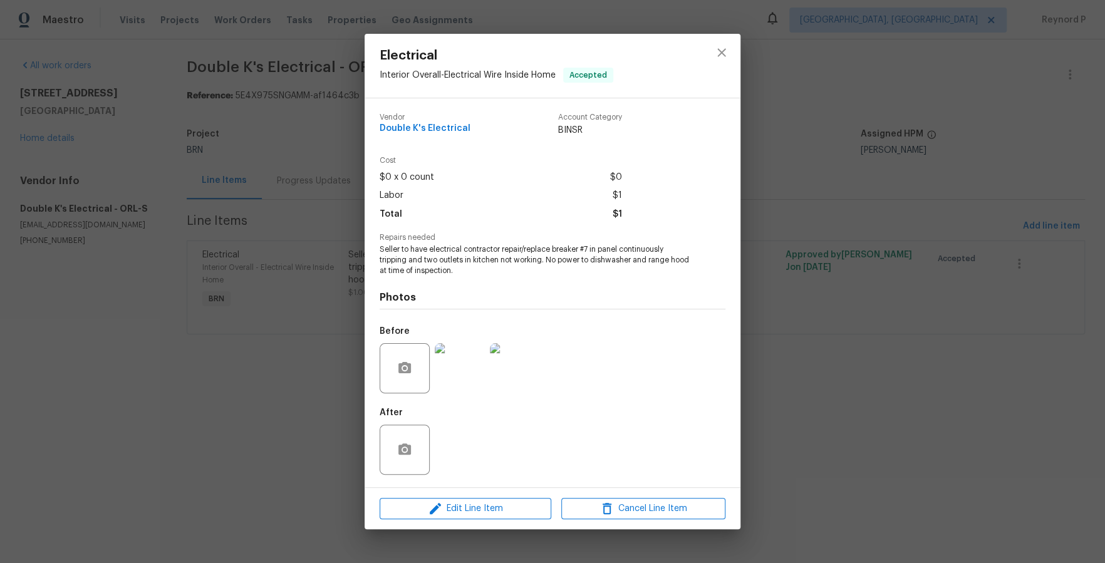
click at [303, 415] on div "Electrical Interior Overall - Electrical Wire Inside Home Accepted Vendor Doubl…" at bounding box center [552, 281] width 1105 height 563
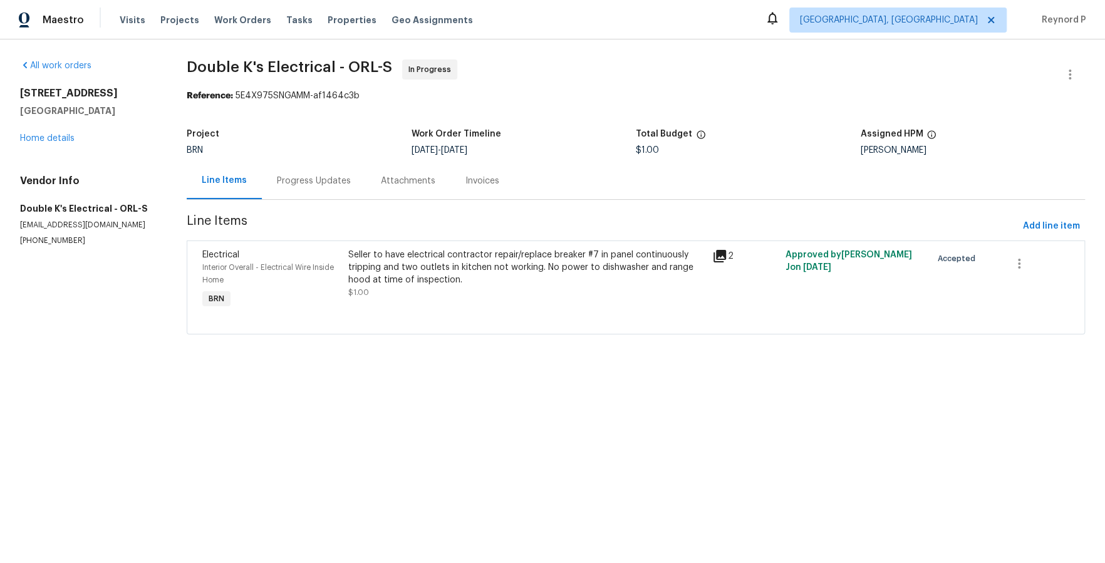
click at [307, 186] on div "Progress Updates" at bounding box center [314, 181] width 74 height 13
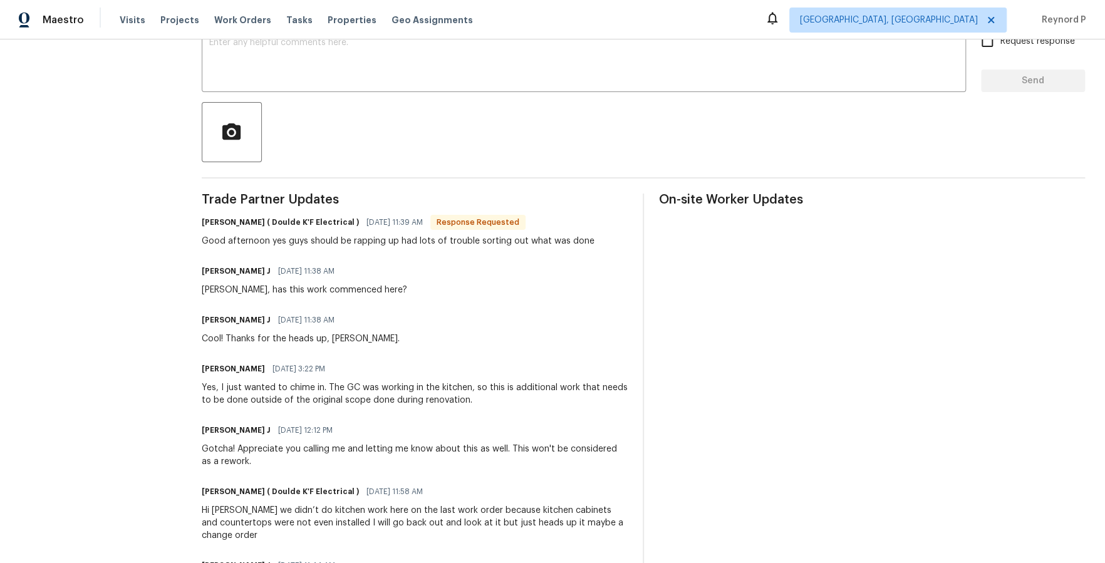
scroll to position [320, 0]
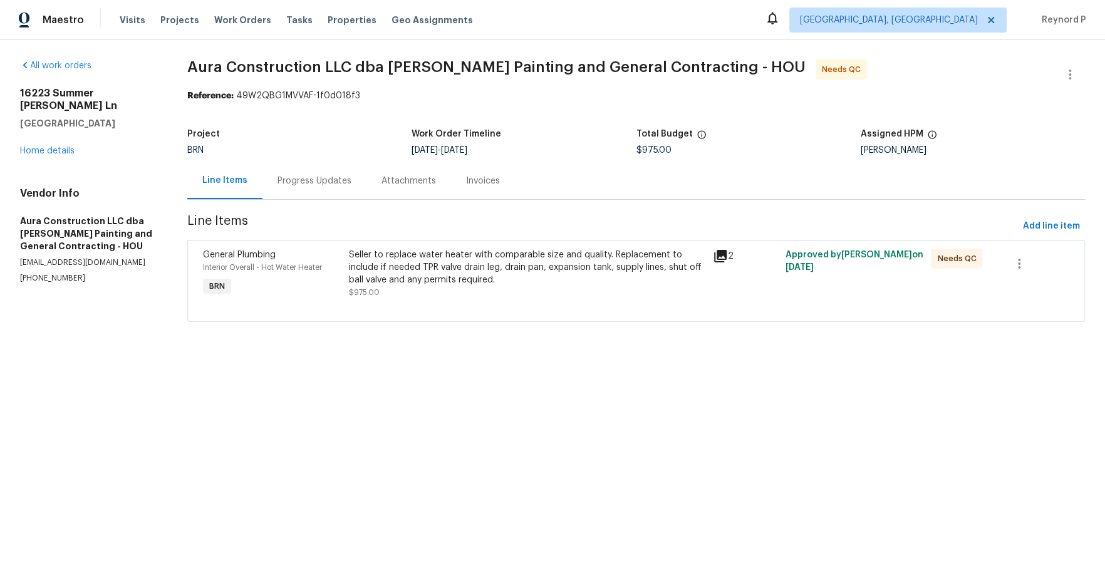
click at [312, 177] on div "Progress Updates" at bounding box center [315, 181] width 74 height 13
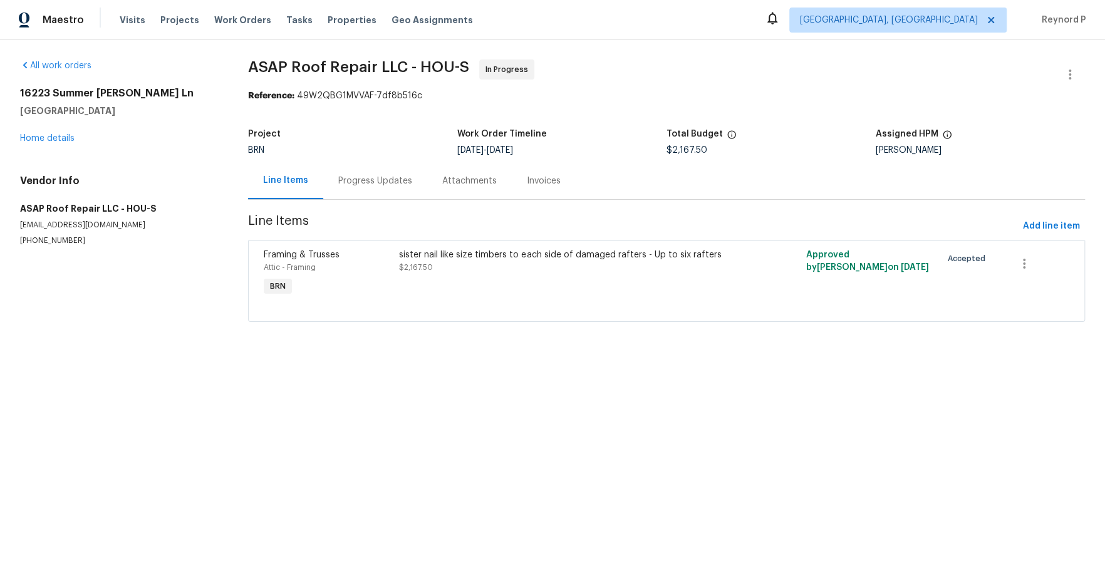
click at [377, 184] on div "Progress Updates" at bounding box center [375, 181] width 74 height 13
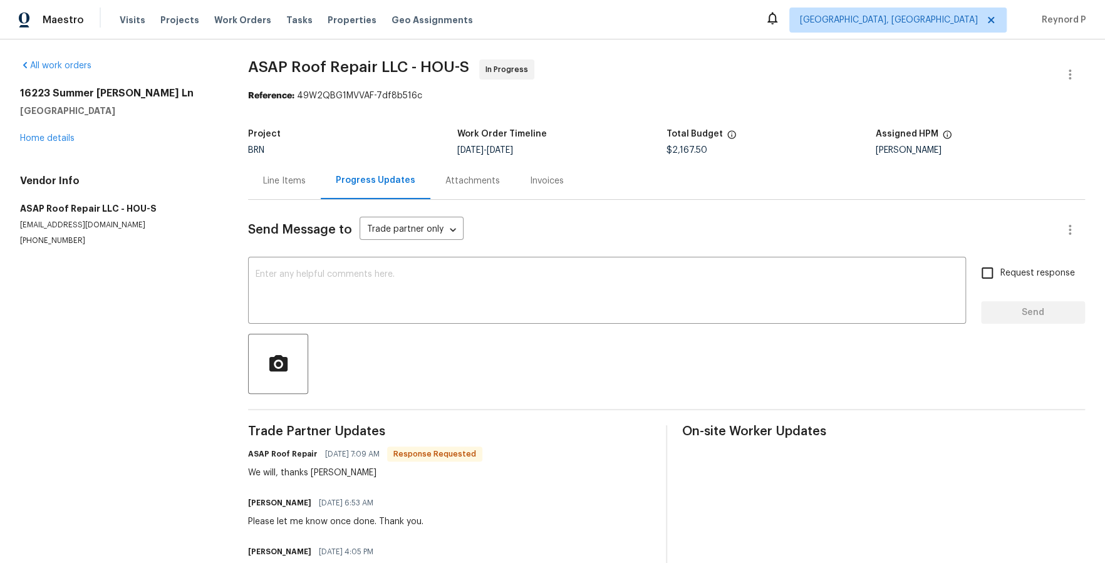
scroll to position [111, 0]
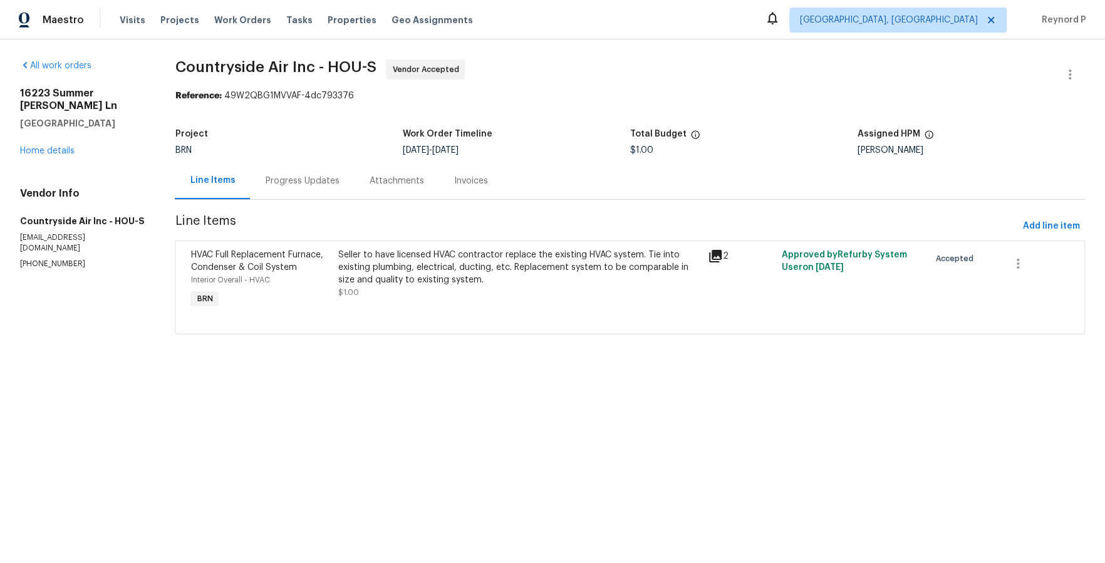
click at [308, 183] on div "Progress Updates" at bounding box center [302, 181] width 74 height 13
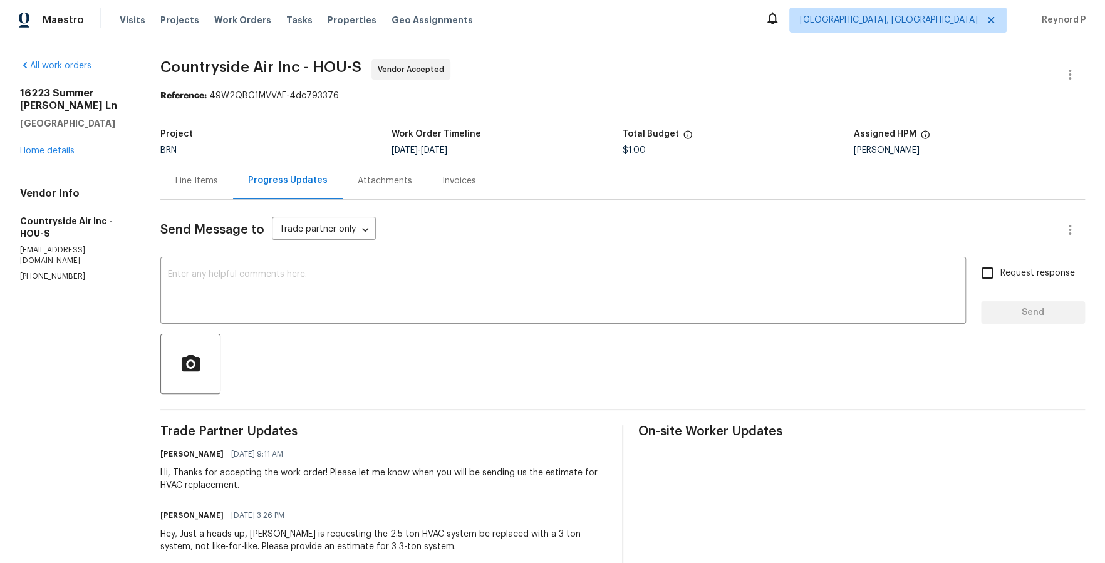
scroll to position [161, 0]
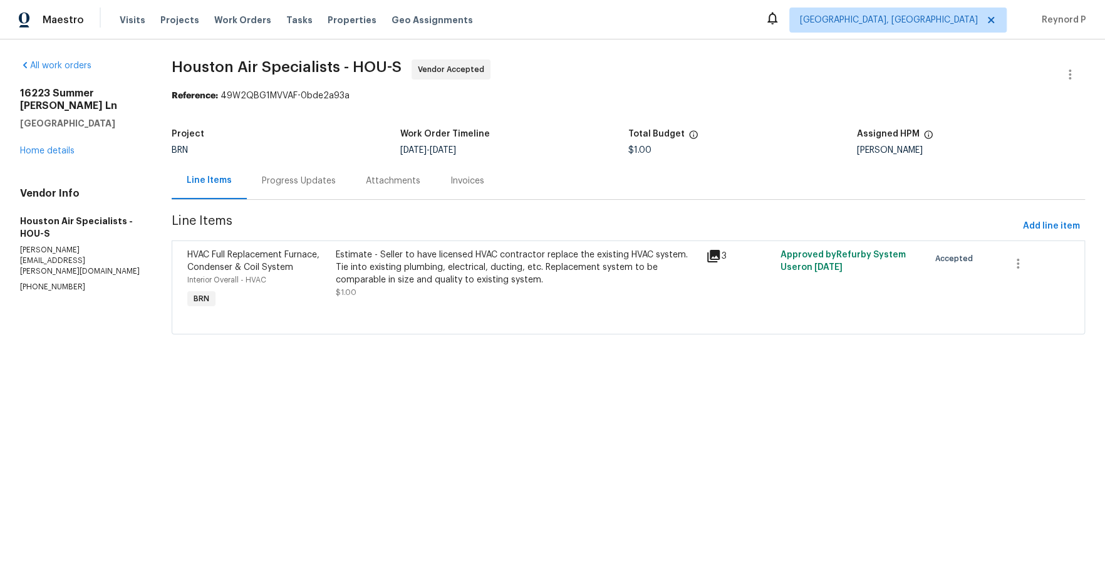
click at [301, 179] on div "Progress Updates" at bounding box center [299, 181] width 74 height 13
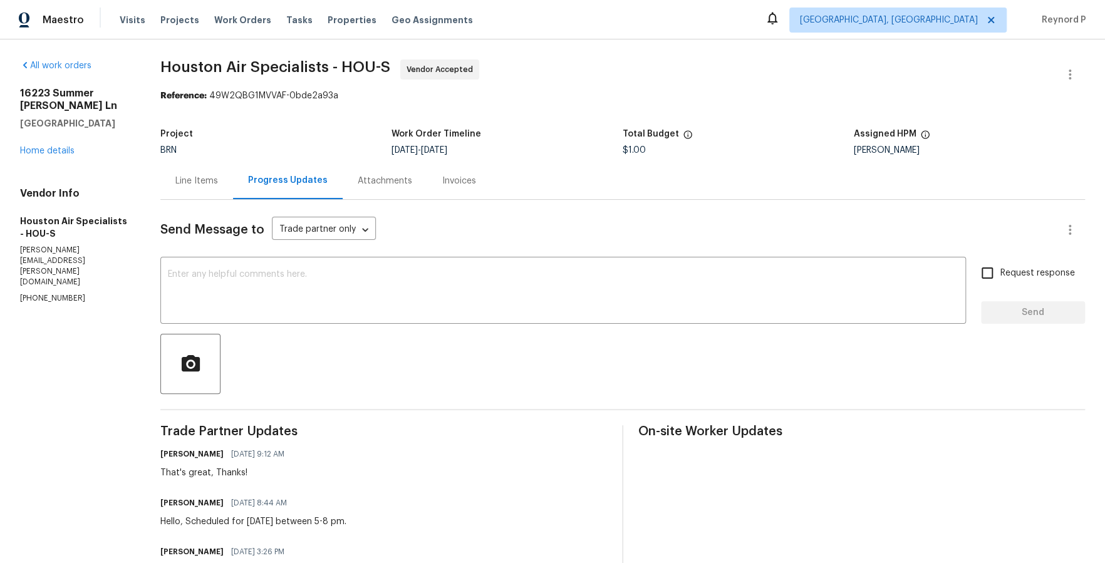
scroll to position [197, 0]
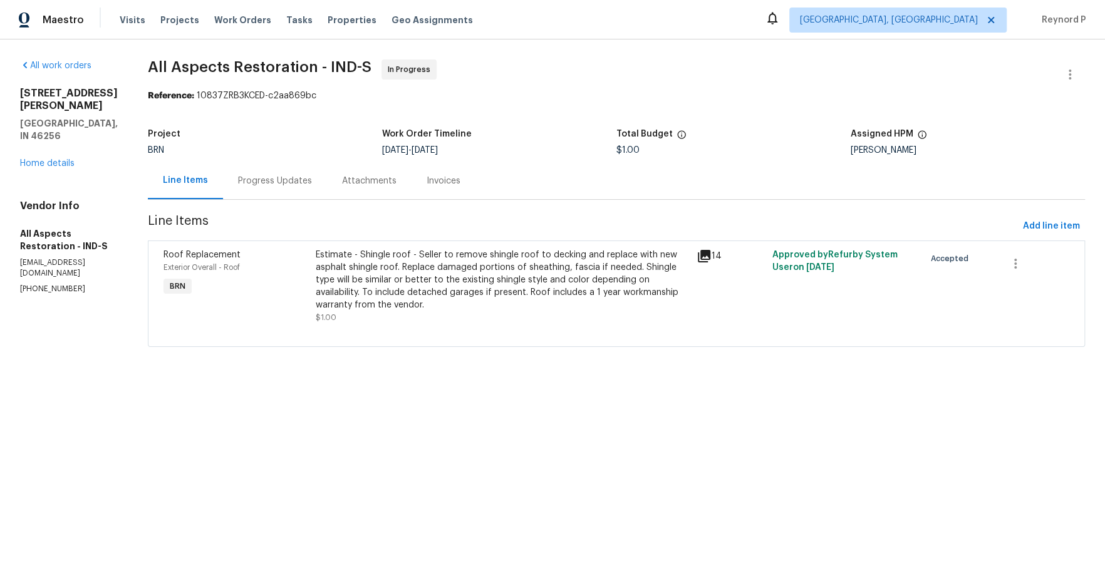
click at [276, 188] on div "Progress Updates" at bounding box center [275, 180] width 104 height 37
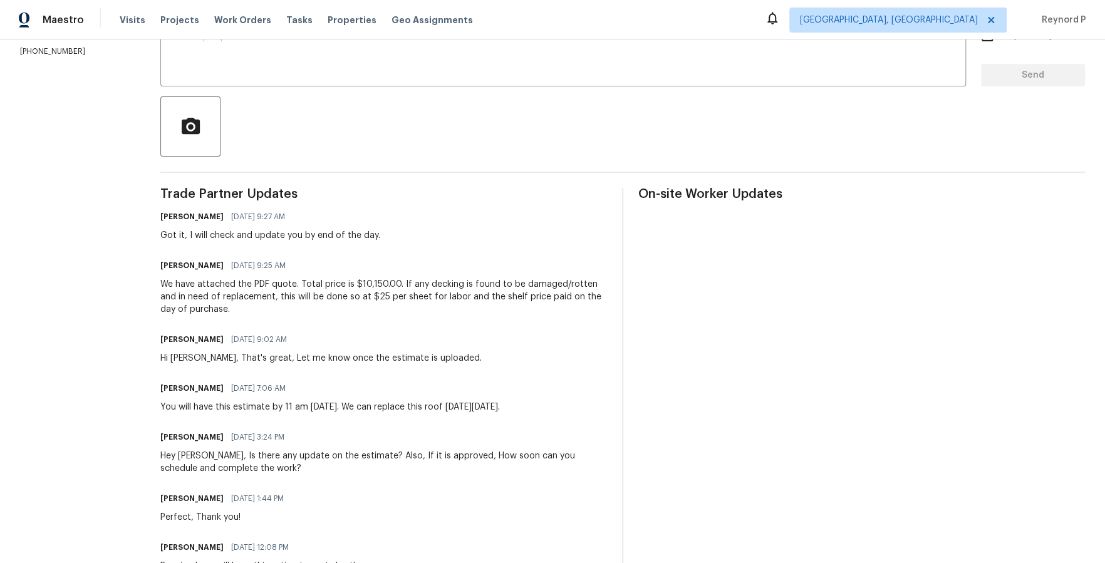
scroll to position [238, 0]
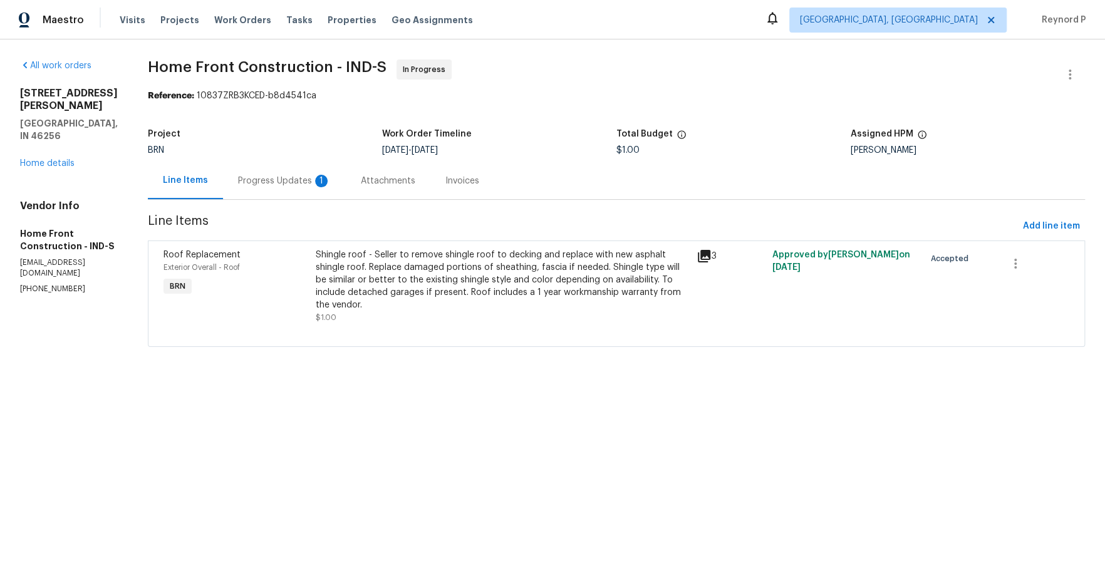
click at [325, 180] on div "Progress Updates 1" at bounding box center [284, 181] width 93 height 13
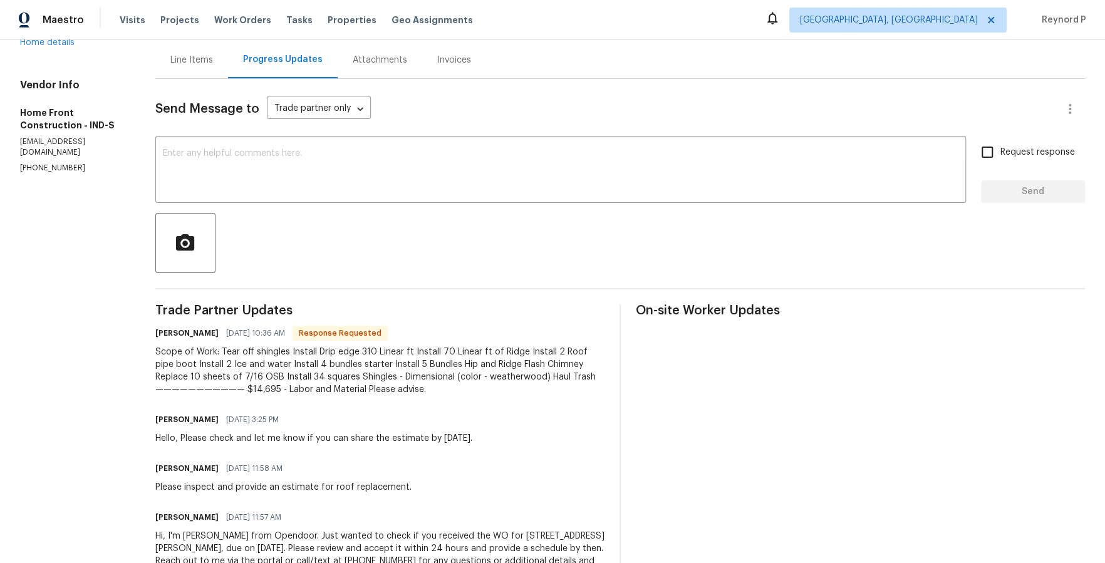
scroll to position [174, 0]
